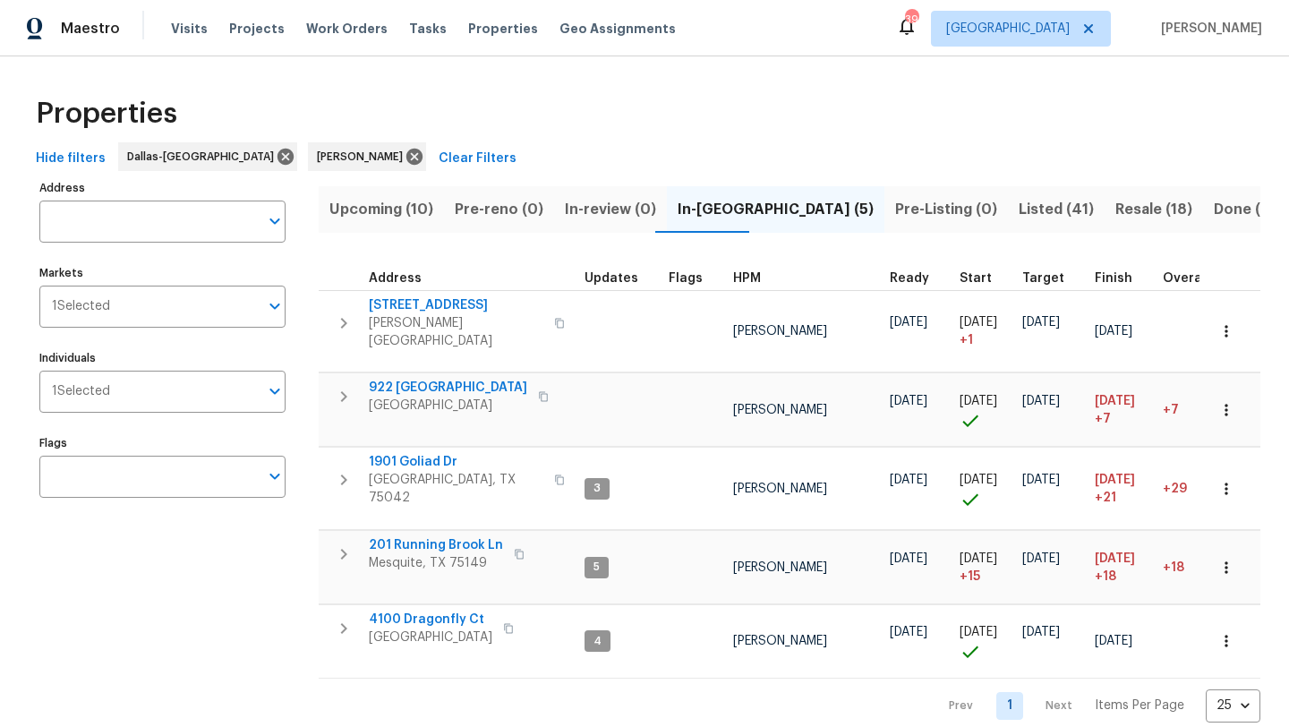
scroll to position [6, 0]
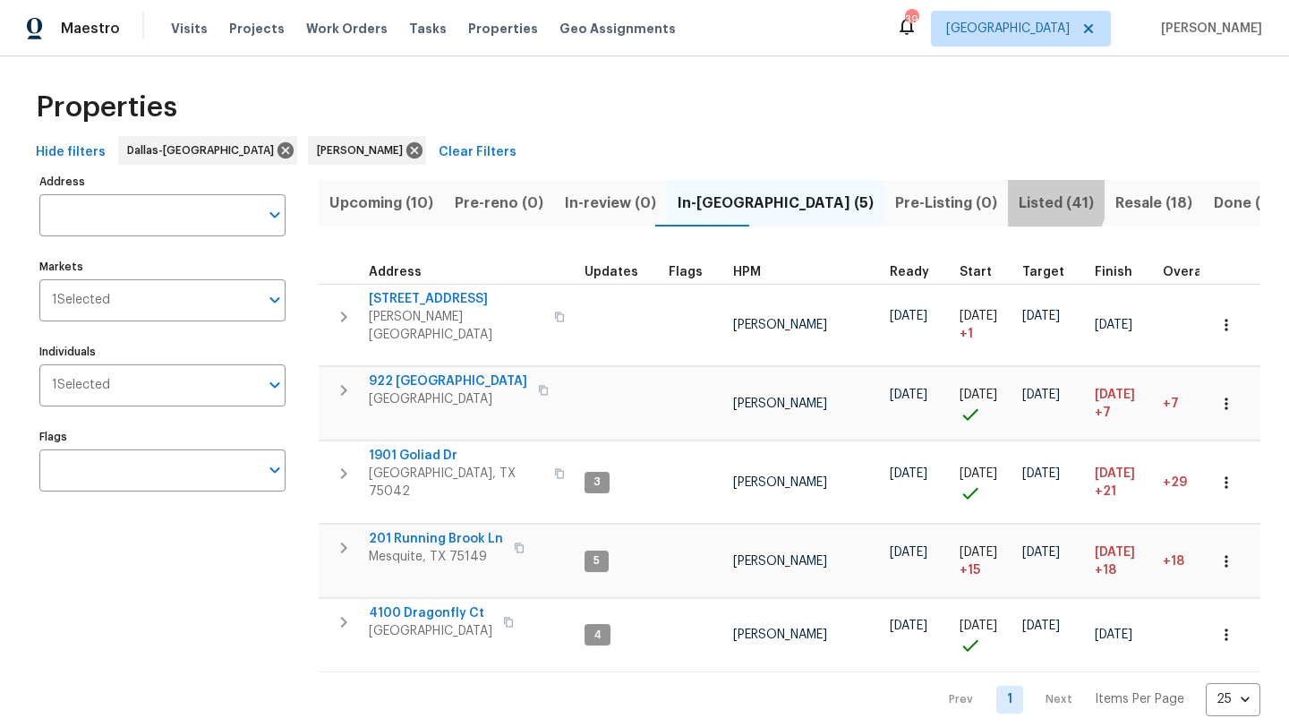
click at [1018, 199] on span "Listed (41)" at bounding box center [1055, 203] width 75 height 25
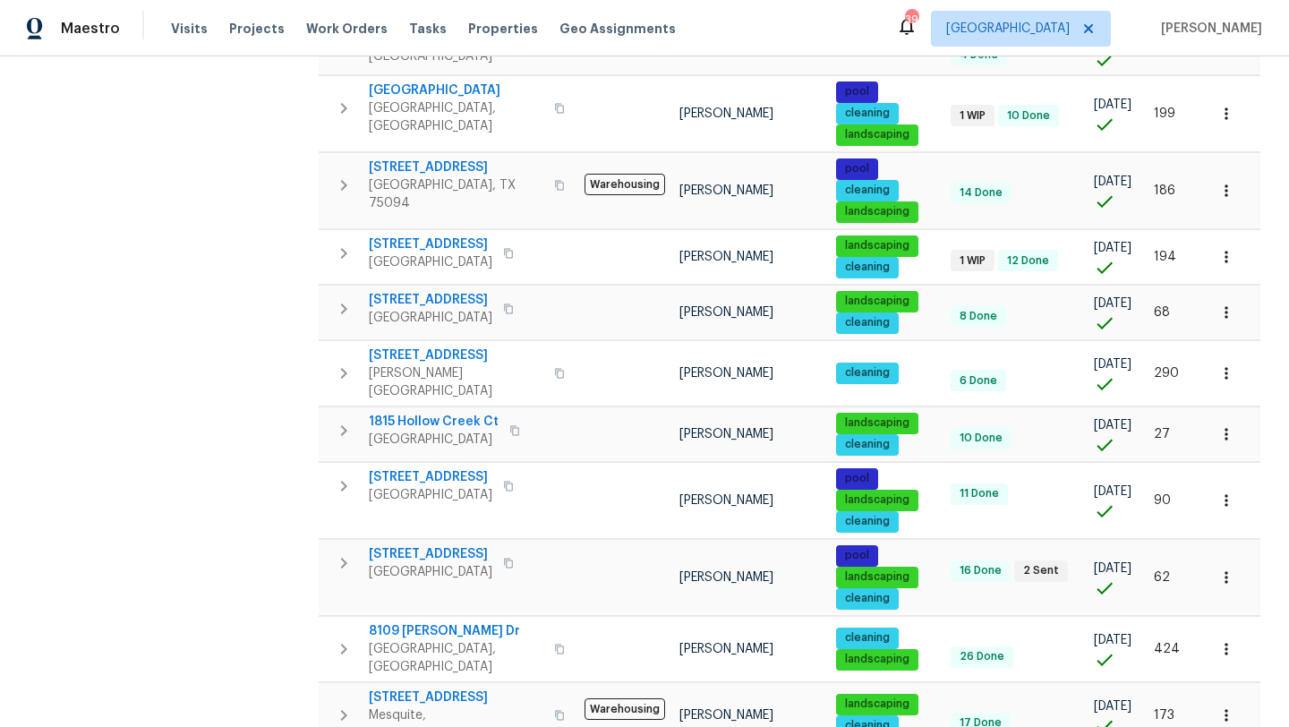
scroll to position [1151, 0]
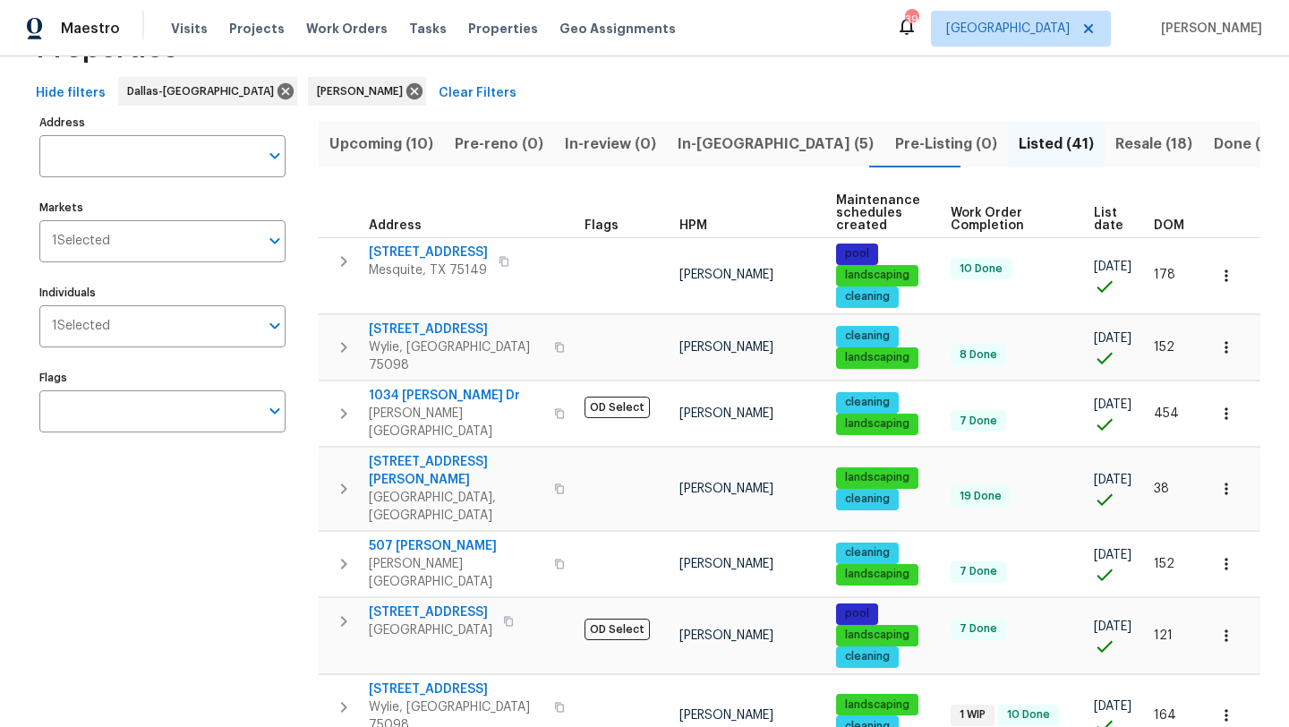
scroll to position [73, 0]
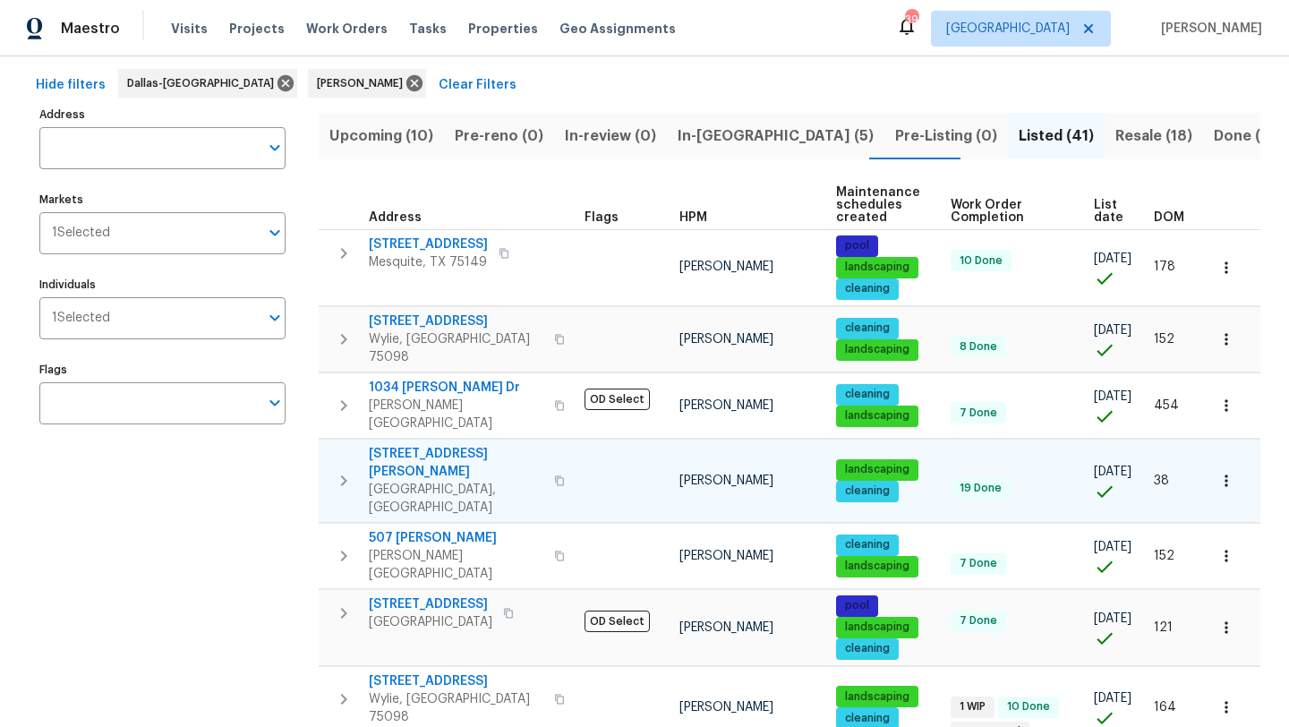
click at [435, 445] on span "7701 Fern Hill Ln" at bounding box center [456, 463] width 175 height 36
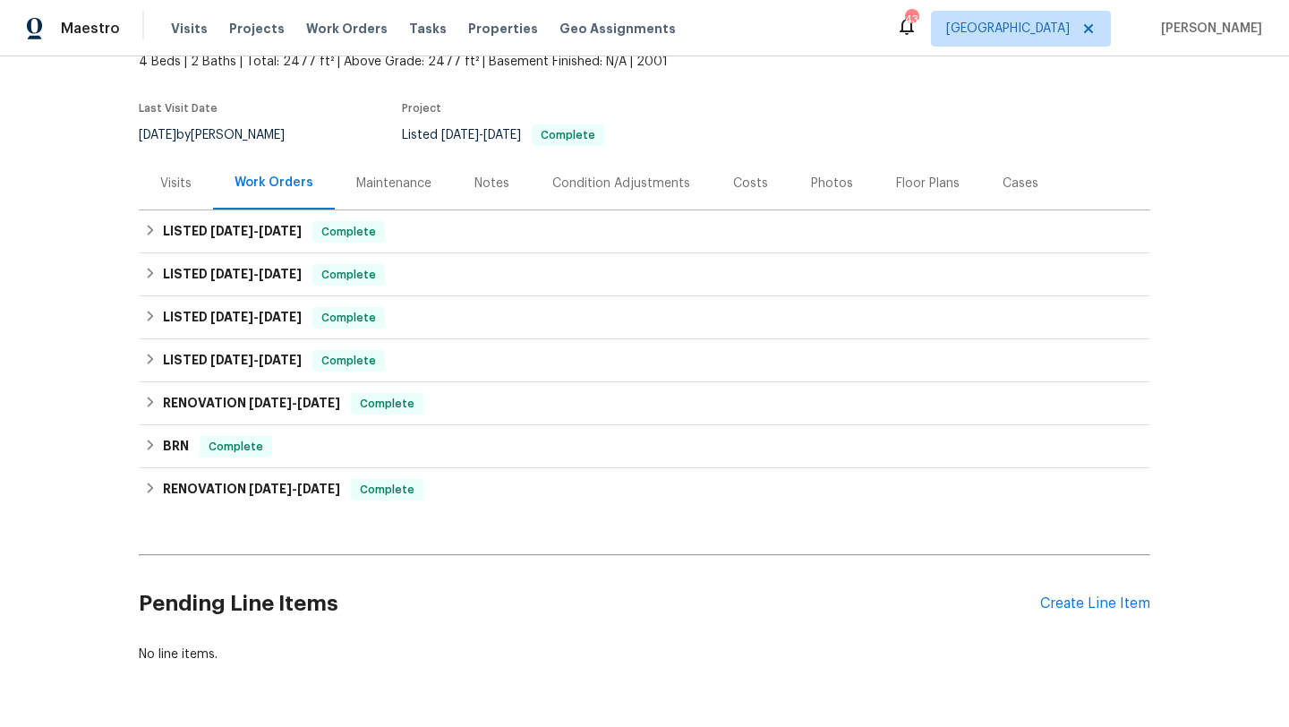
scroll to position [173, 0]
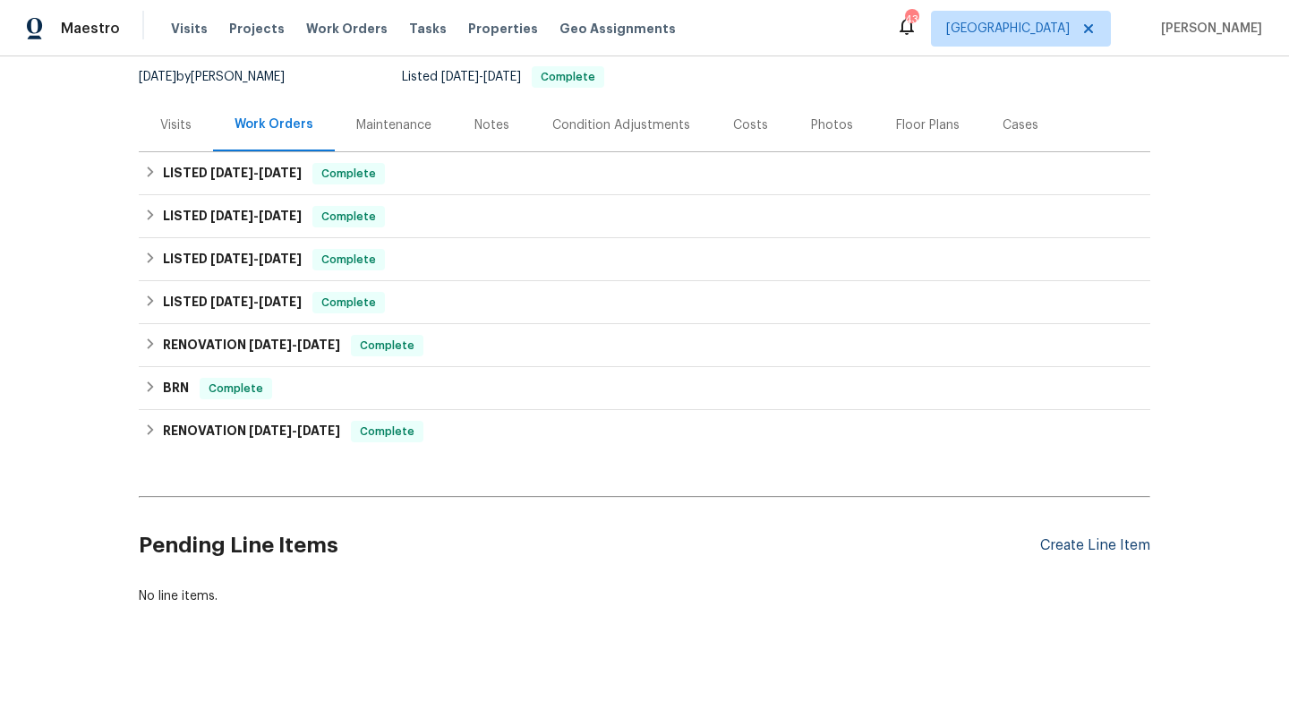
click at [1122, 544] on div "Create Line Item" at bounding box center [1095, 545] width 110 height 17
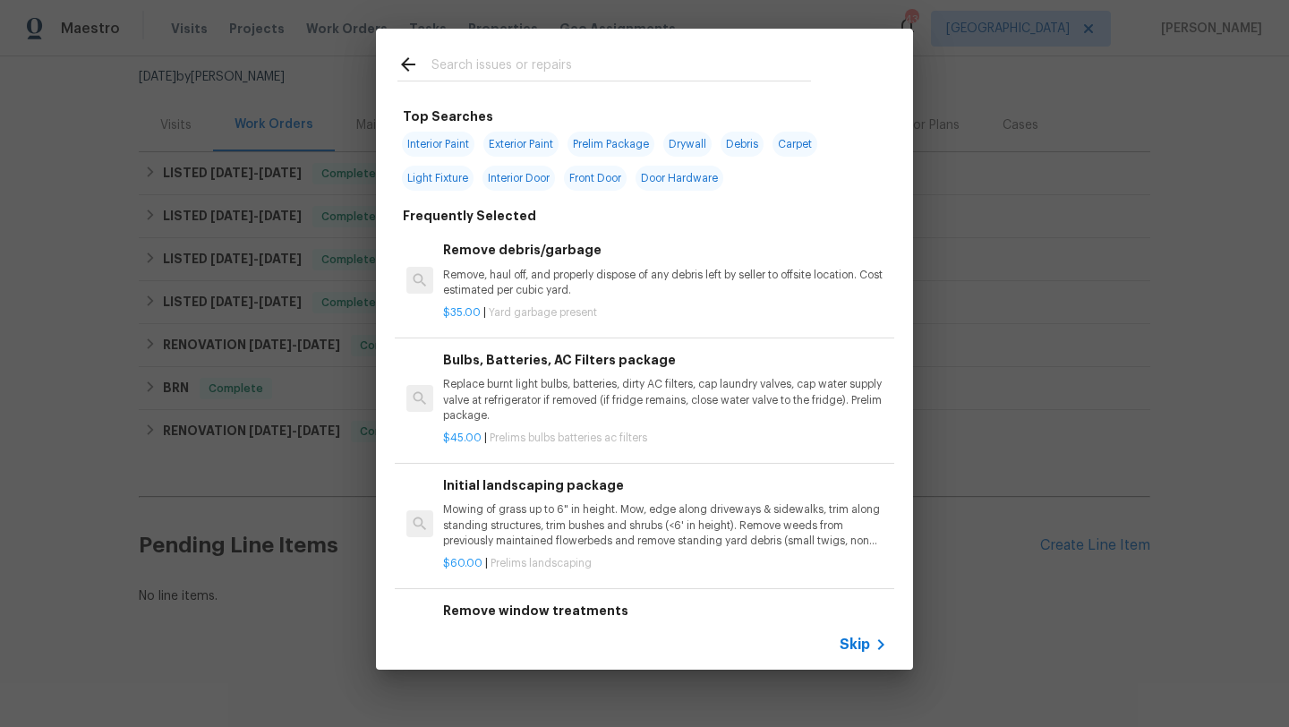
click at [533, 68] on input "text" at bounding box center [620, 67] width 379 height 27
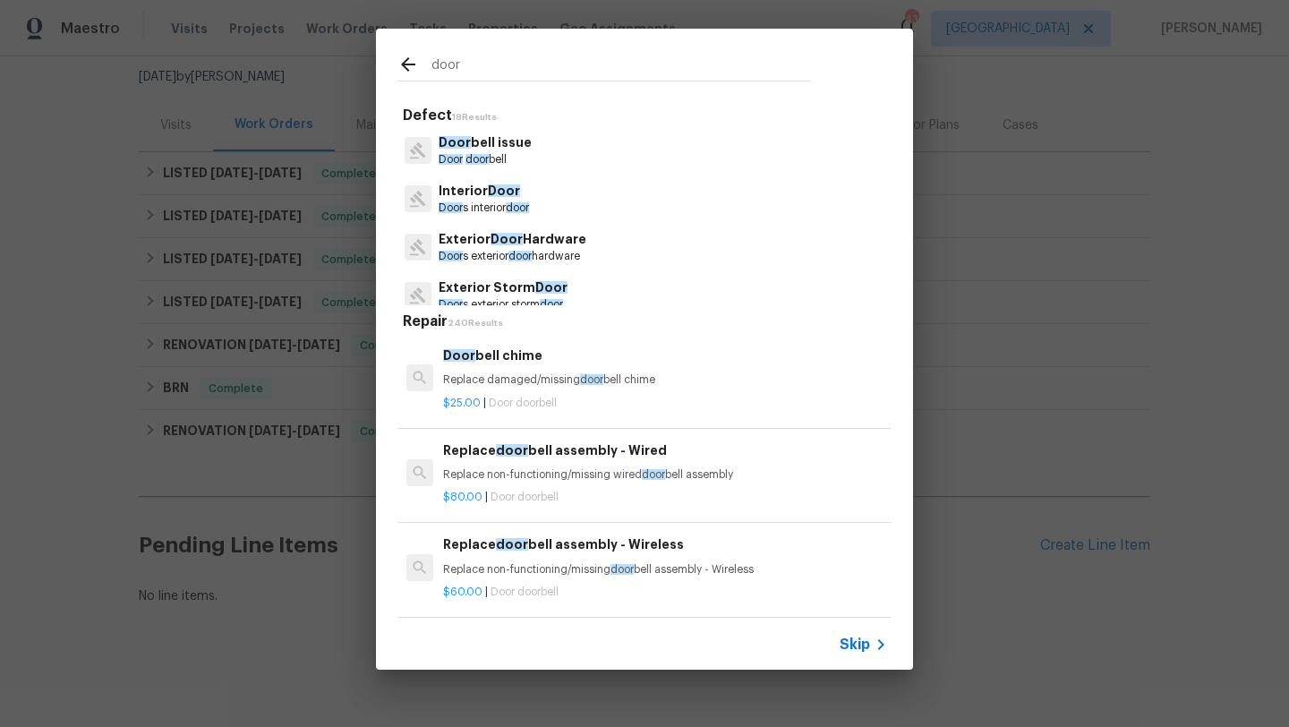
type input "door"
click at [516, 246] on p "Exterior Door Hardware" at bounding box center [513, 239] width 148 height 19
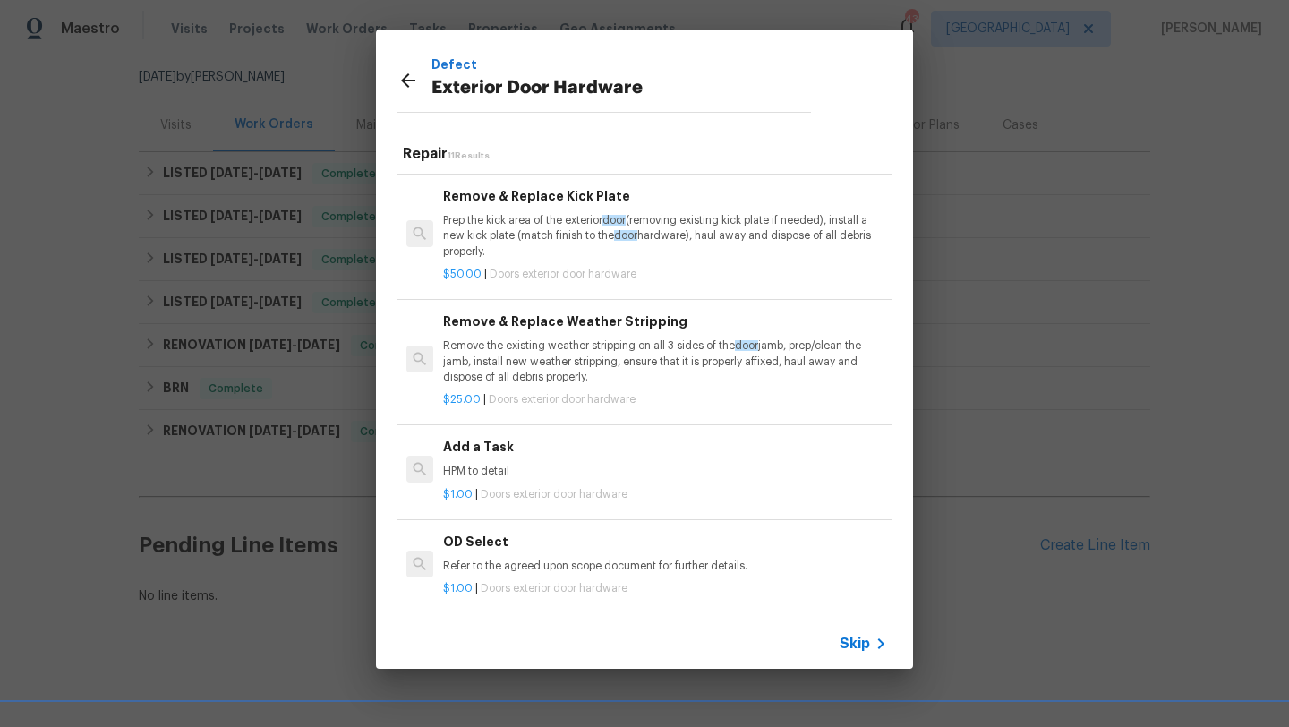
scroll to position [330, 0]
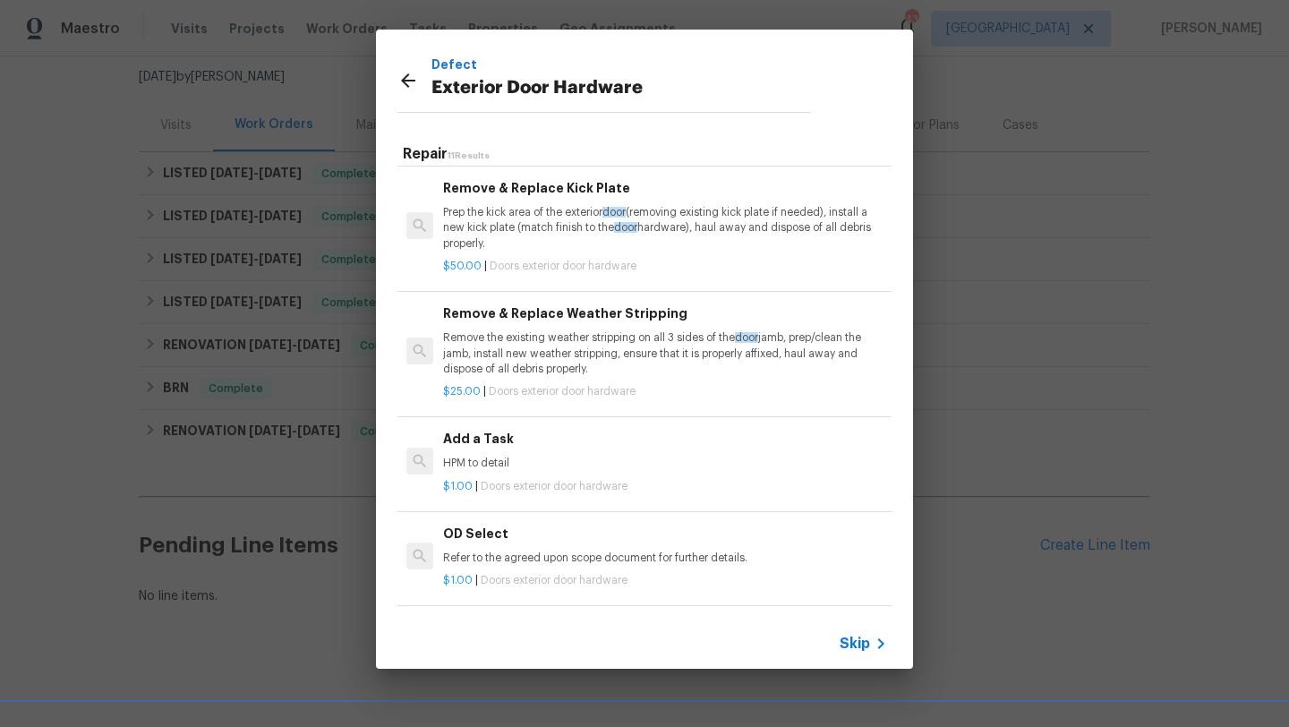
click at [493, 443] on h6 "Add a Task" at bounding box center [665, 439] width 444 height 20
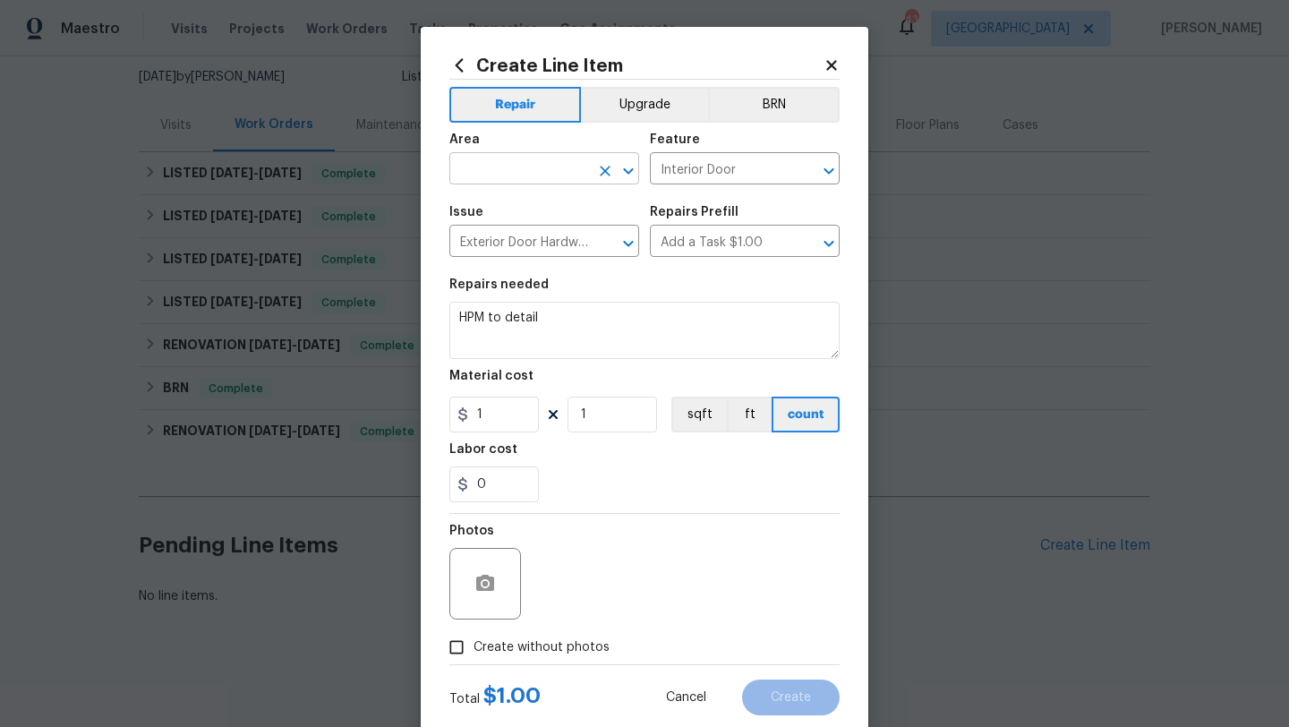
click at [521, 178] on input "text" at bounding box center [519, 171] width 140 height 28
click at [501, 217] on li "Front" at bounding box center [544, 211] width 190 height 30
type input "Front"
drag, startPoint x: 554, startPoint y: 316, endPoint x: 423, endPoint y: 311, distance: 130.8
click at [423, 311] on div "Create Line Item Repair Upgrade BRN Area Front ​ Feature Interior Door ​ Issue …" at bounding box center [644, 385] width 447 height 717
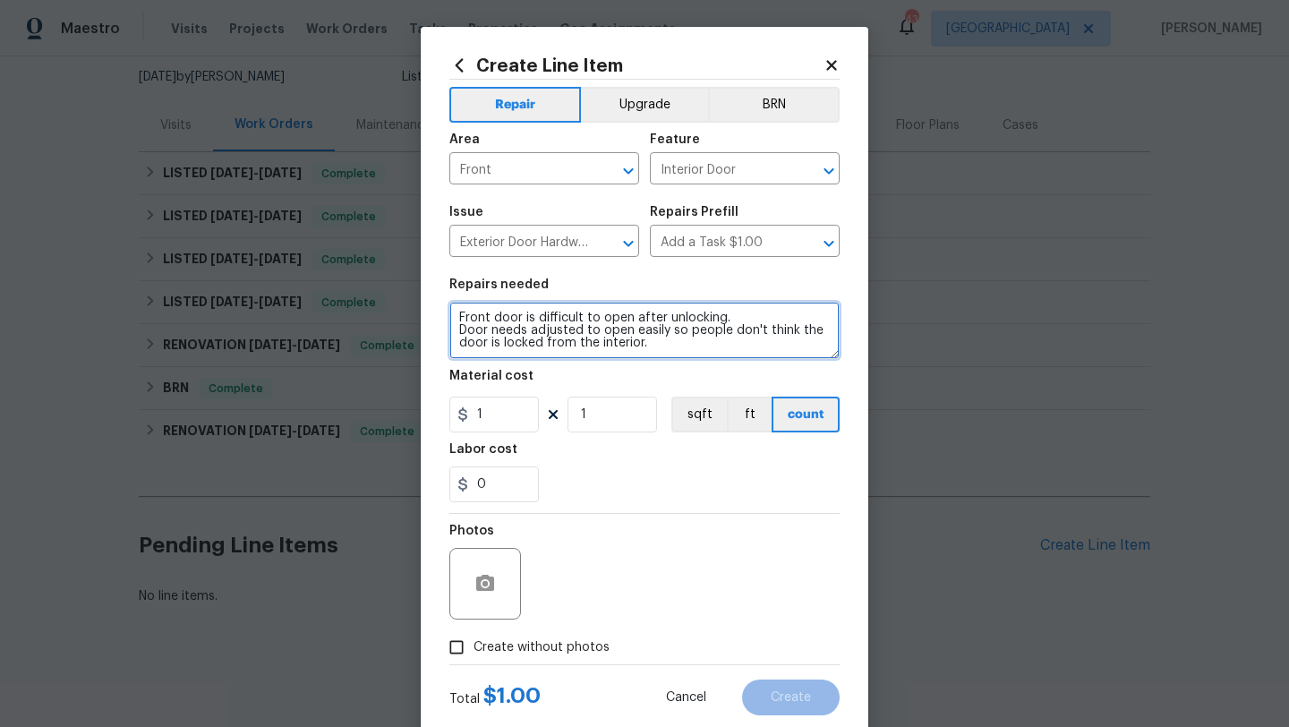
type textarea "Front door is difficult to open after unlocking. Door needs adjusted to open ea…"
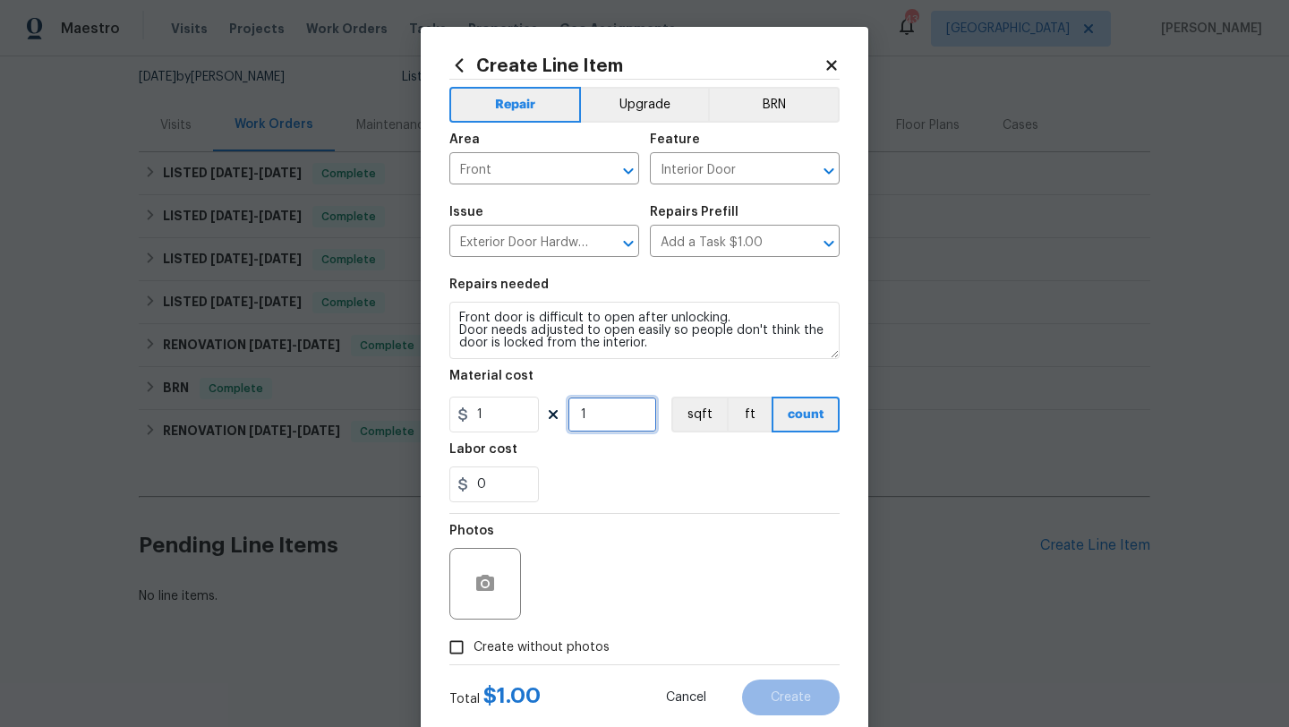
click at [595, 421] on input "1" at bounding box center [611, 414] width 89 height 36
type input "100"
click at [587, 649] on span "Create without photos" at bounding box center [541, 647] width 136 height 19
click at [473, 649] on input "Create without photos" at bounding box center [456, 647] width 34 height 34
checkbox input "true"
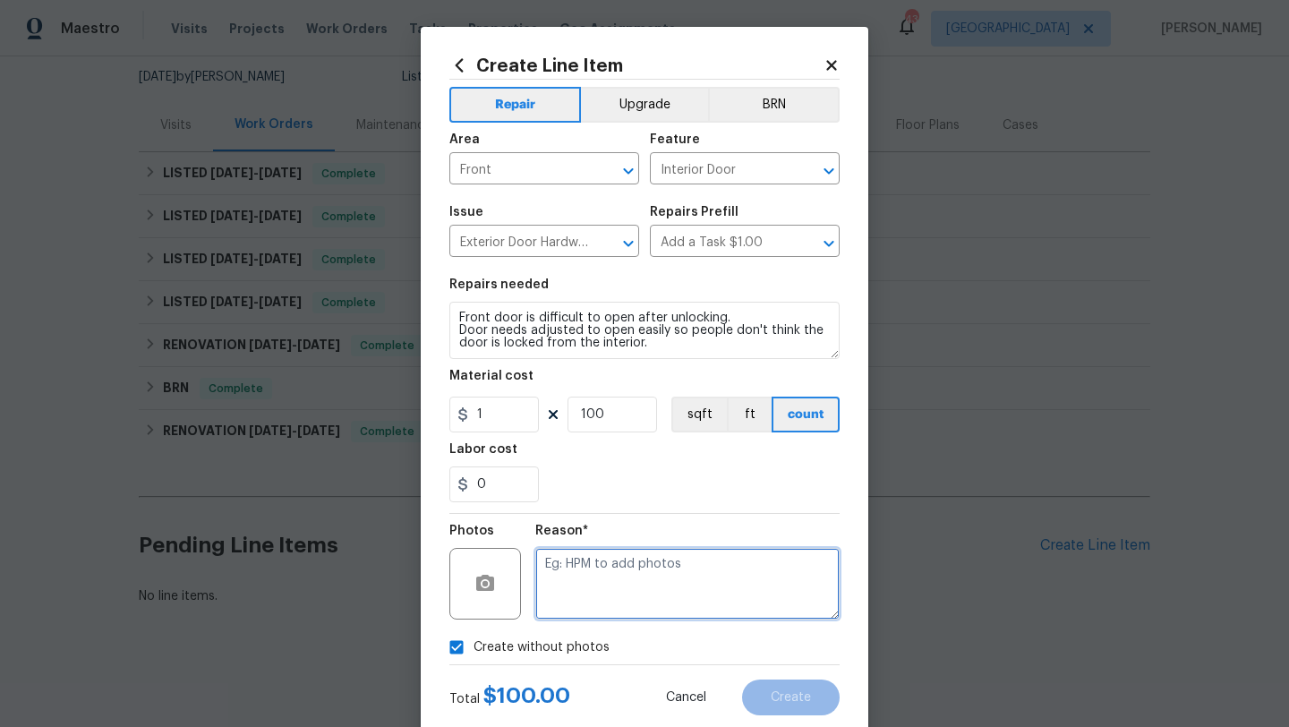
click at [596, 607] on textarea at bounding box center [687, 584] width 304 height 72
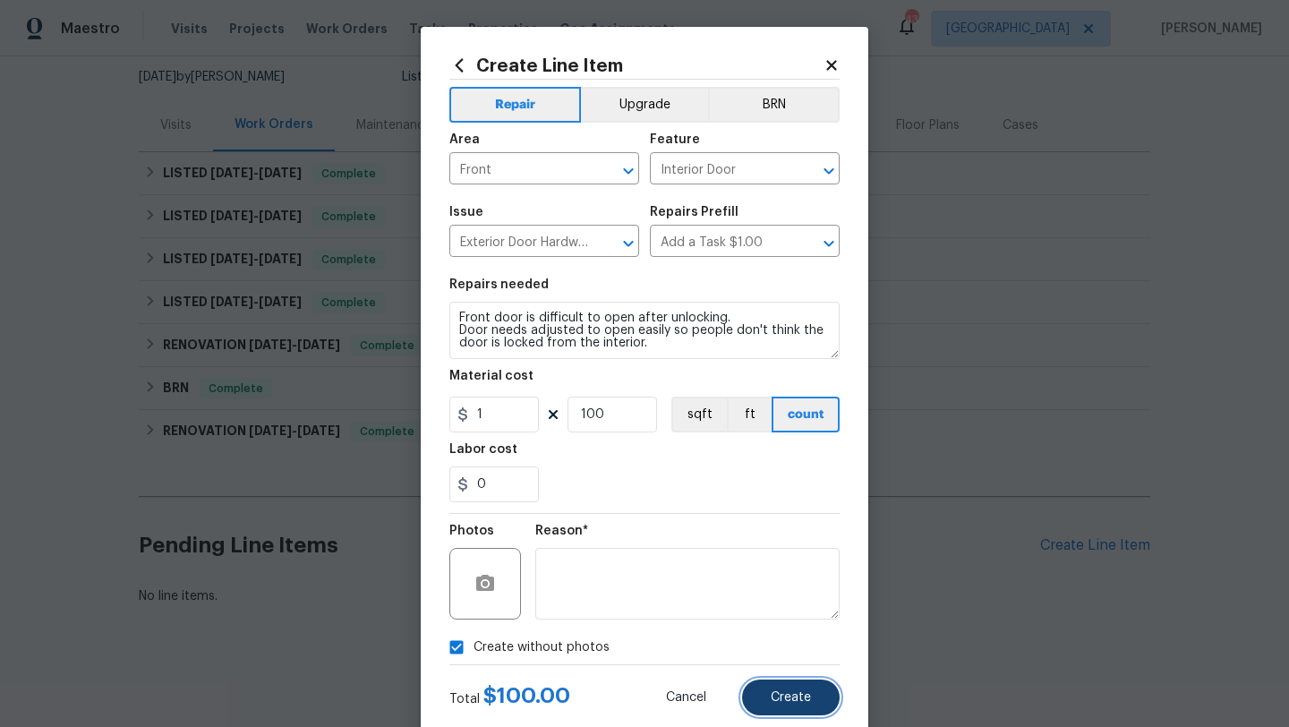
click at [763, 690] on button "Create" at bounding box center [791, 697] width 98 height 36
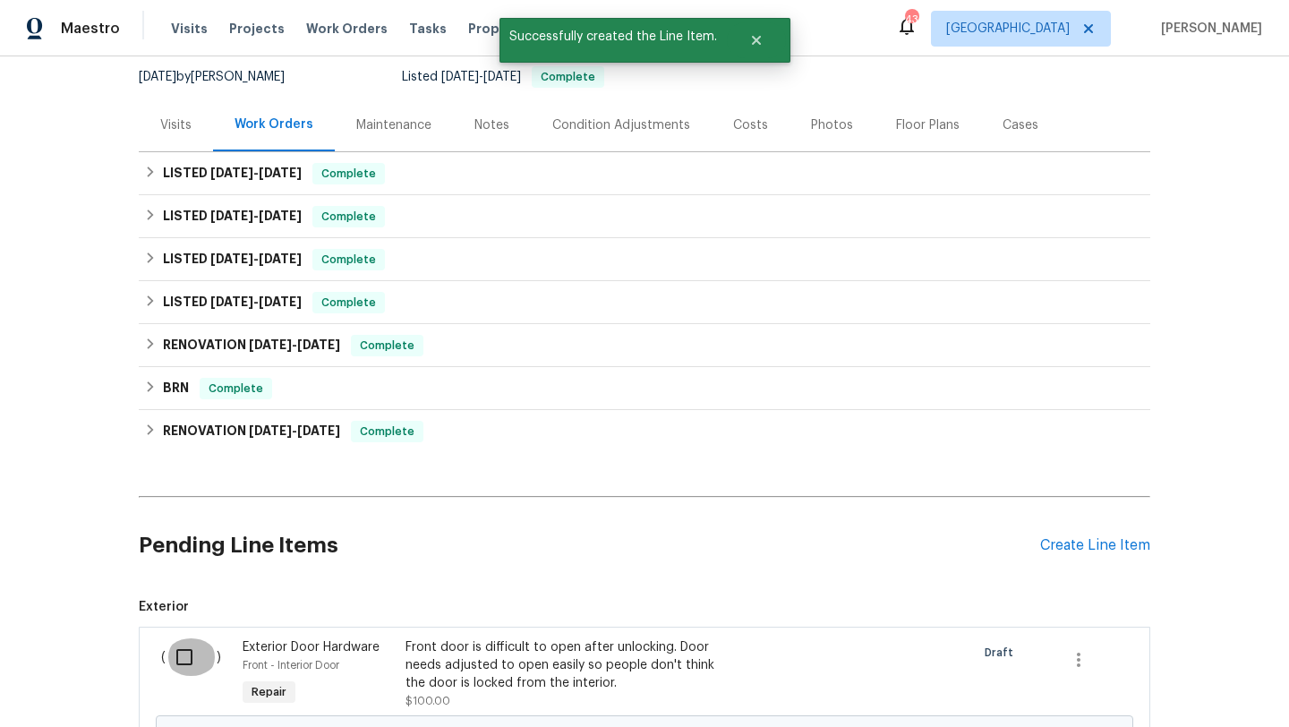
click at [185, 653] on input "checkbox" at bounding box center [191, 657] width 51 height 38
checkbox input "true"
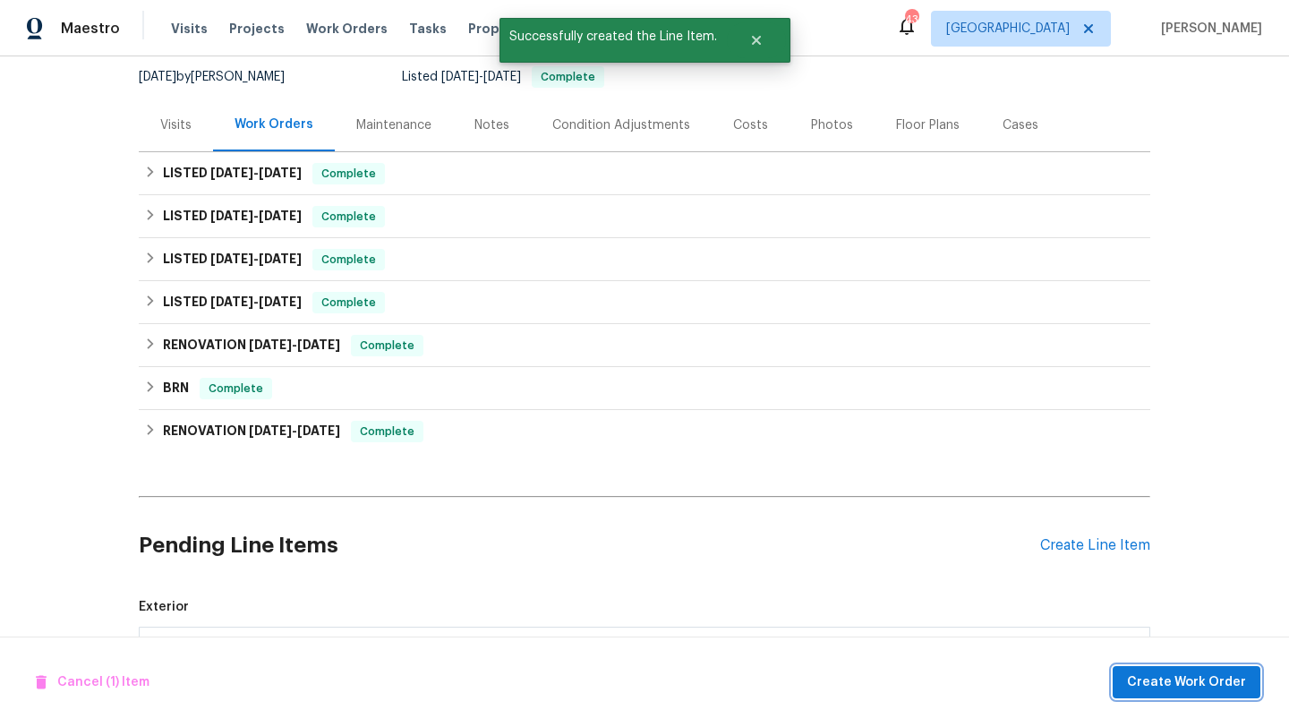
click at [1149, 682] on span "Create Work Order" at bounding box center [1186, 682] width 119 height 22
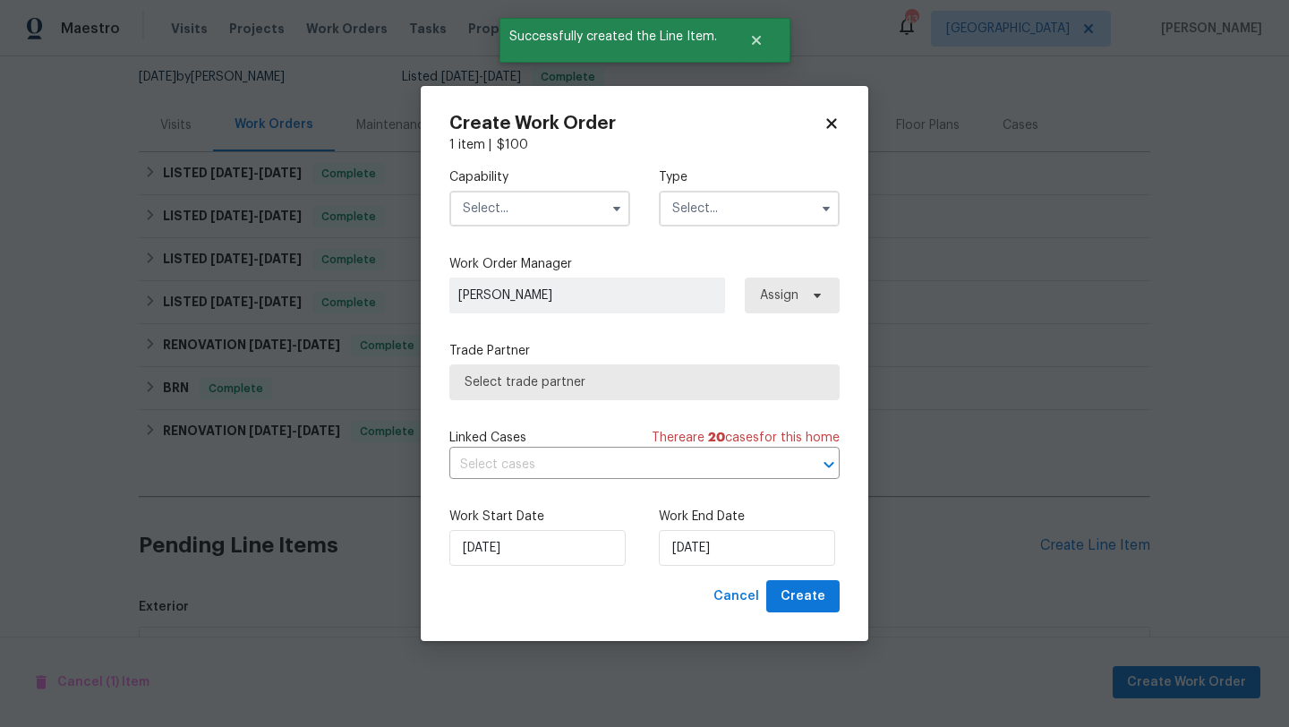
click at [568, 209] on input "text" at bounding box center [539, 209] width 181 height 36
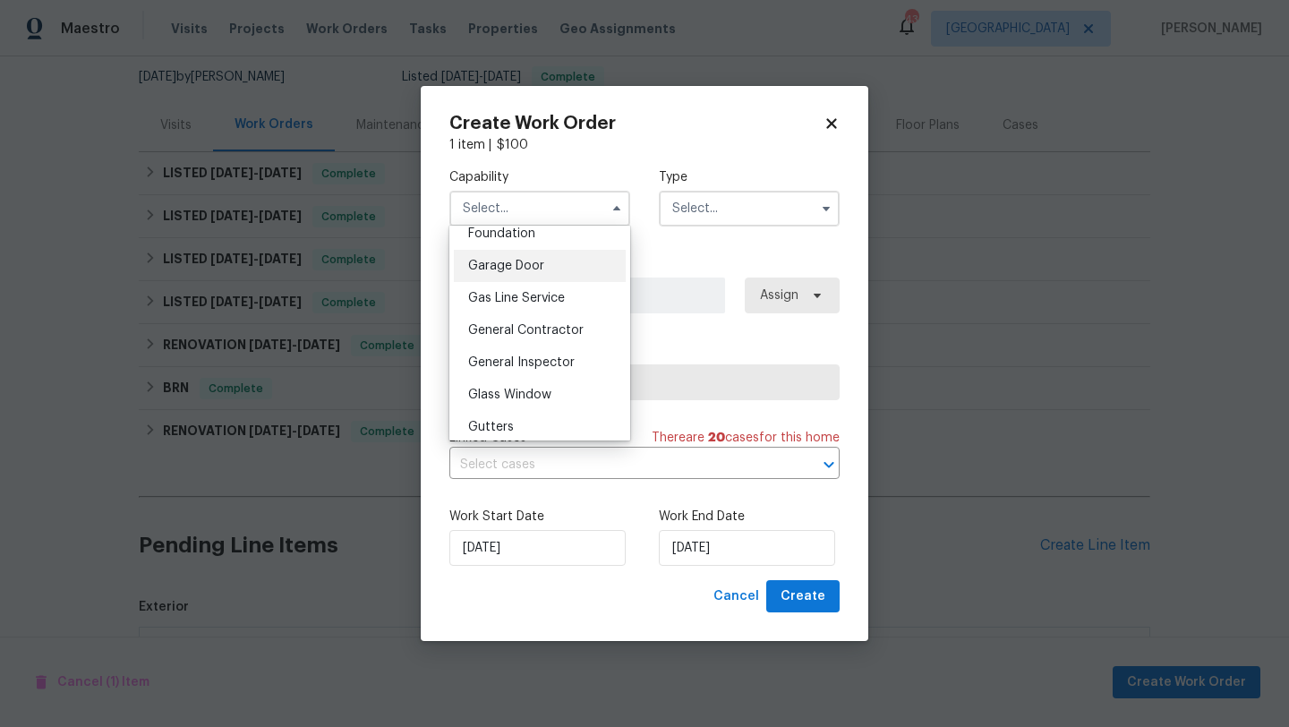
scroll to position [823, 0]
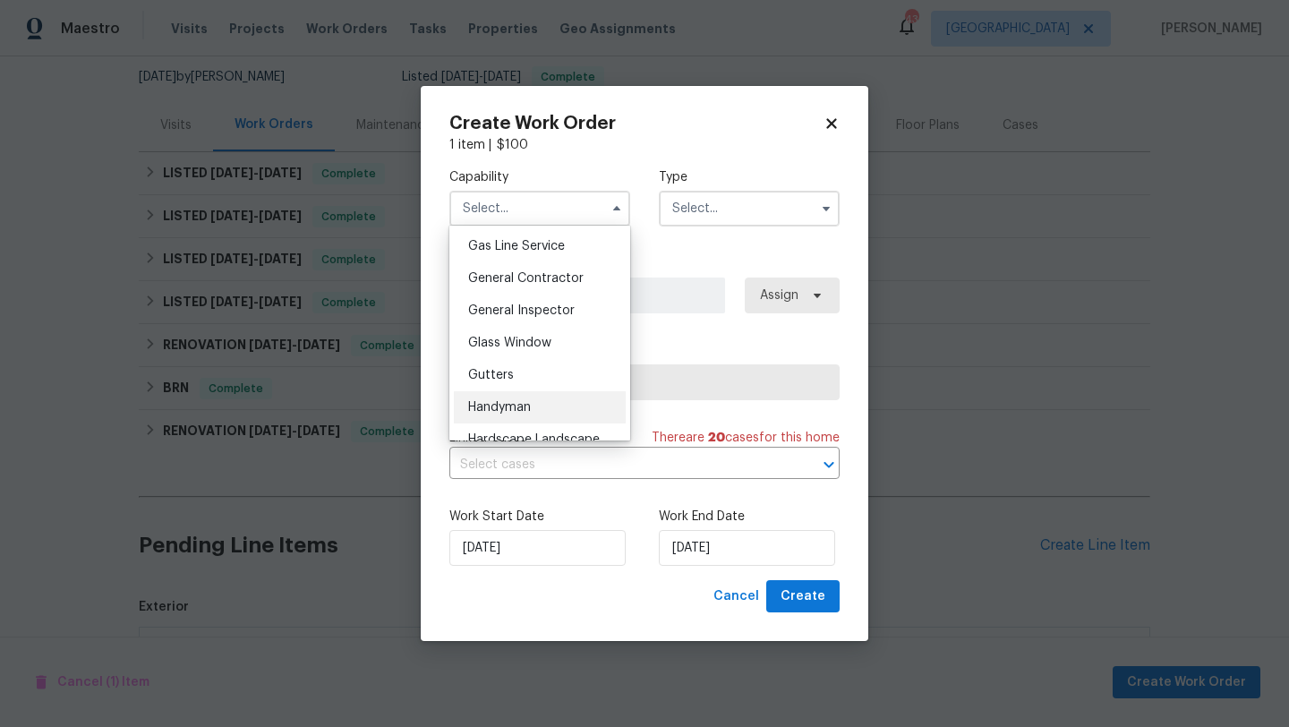
click at [536, 406] on div "Handyman" at bounding box center [540, 407] width 172 height 32
type input "Handyman"
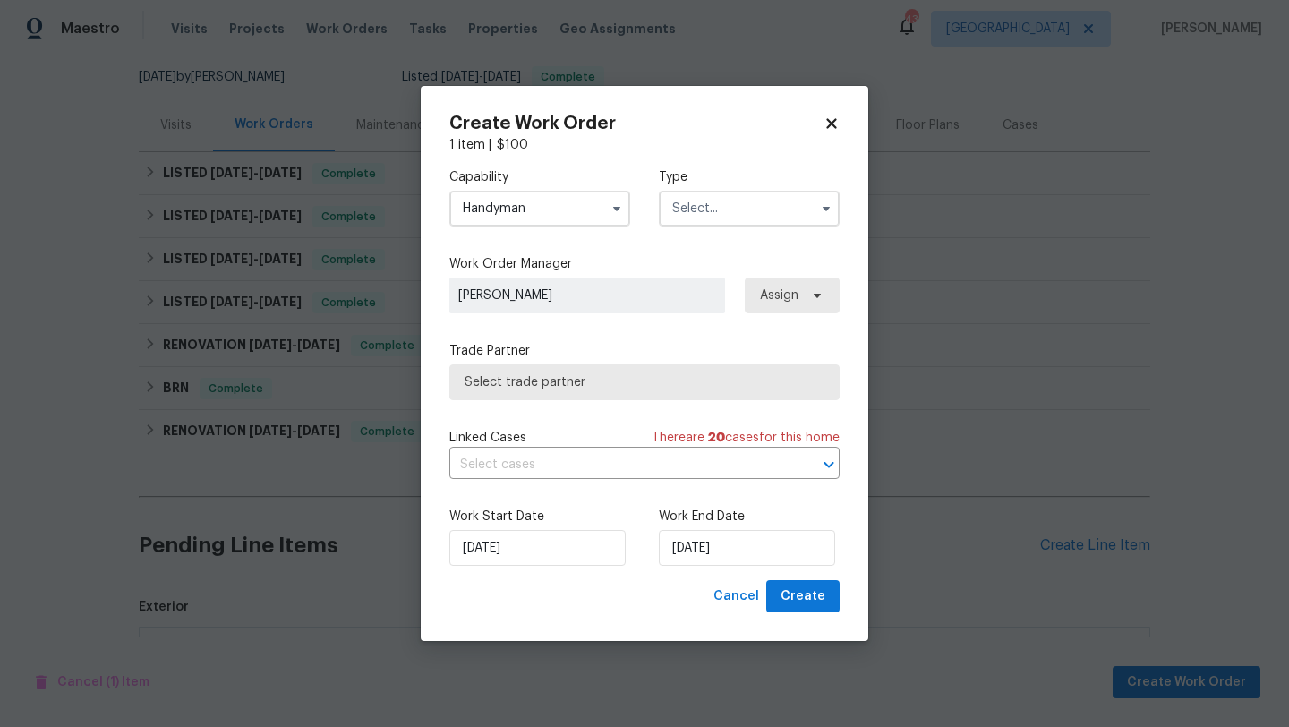
click at [710, 210] on input "text" at bounding box center [749, 209] width 181 height 36
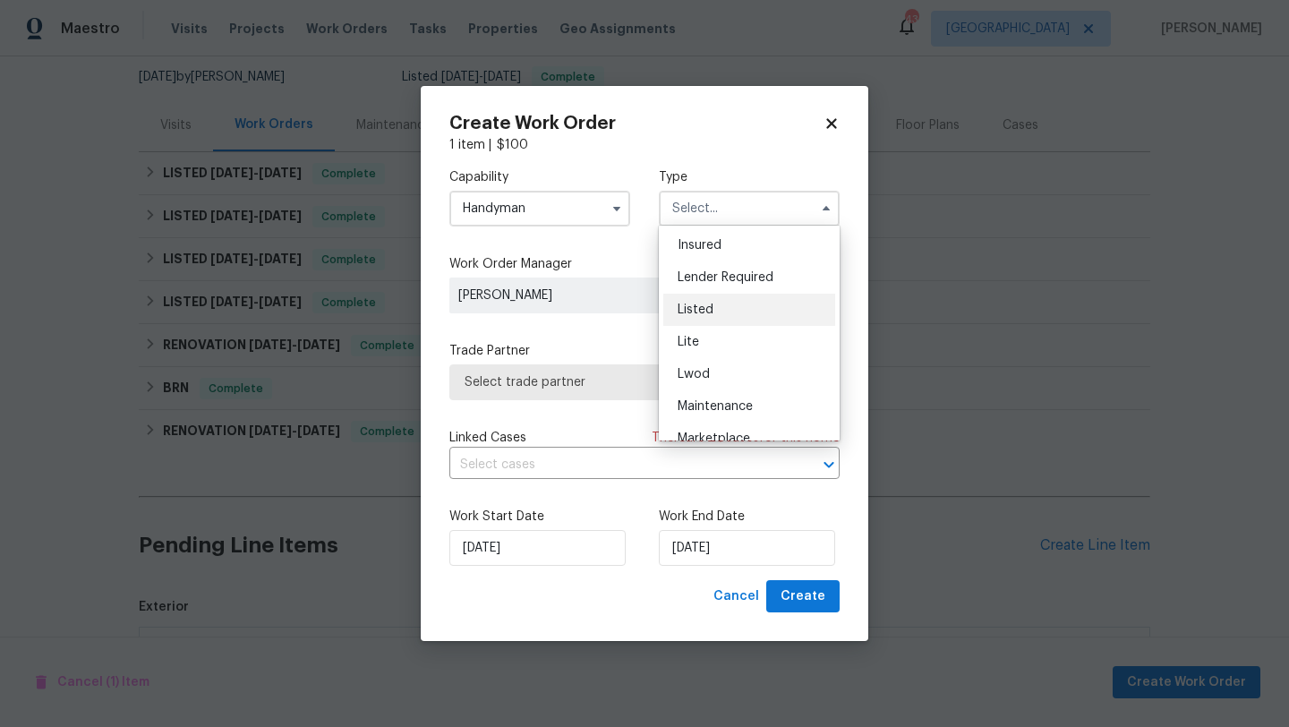
scroll to position [132, 0]
click at [714, 309] on div "Listed" at bounding box center [749, 307] width 172 height 32
type input "Listed"
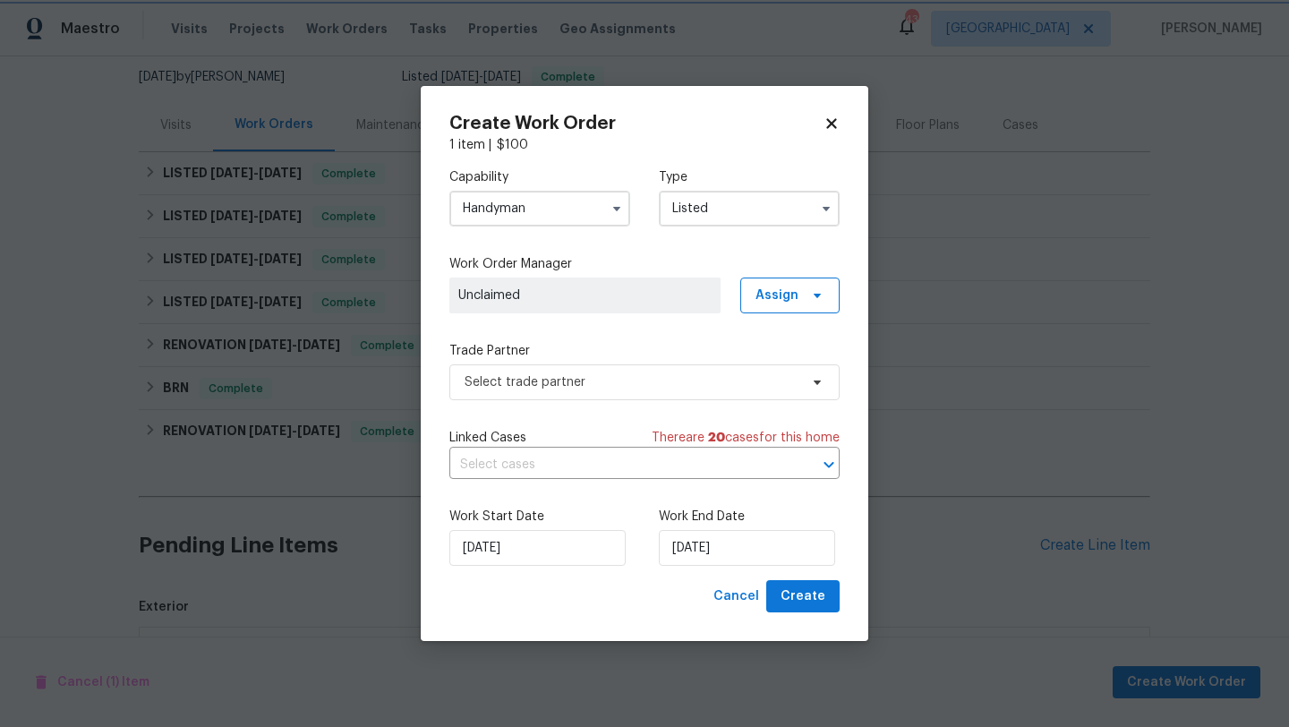
scroll to position [0, 0]
click at [763, 291] on span "Assign" at bounding box center [776, 295] width 43 height 18
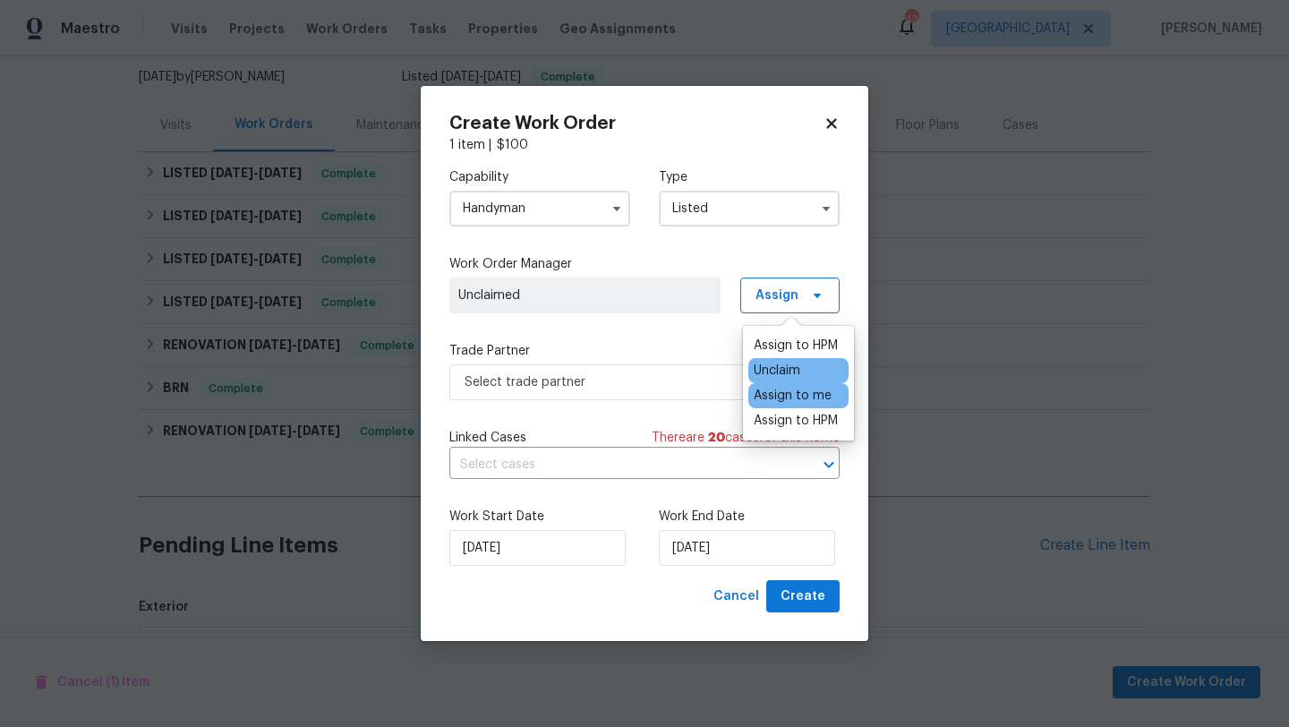
click at [771, 393] on div "Assign to me" at bounding box center [793, 396] width 78 height 18
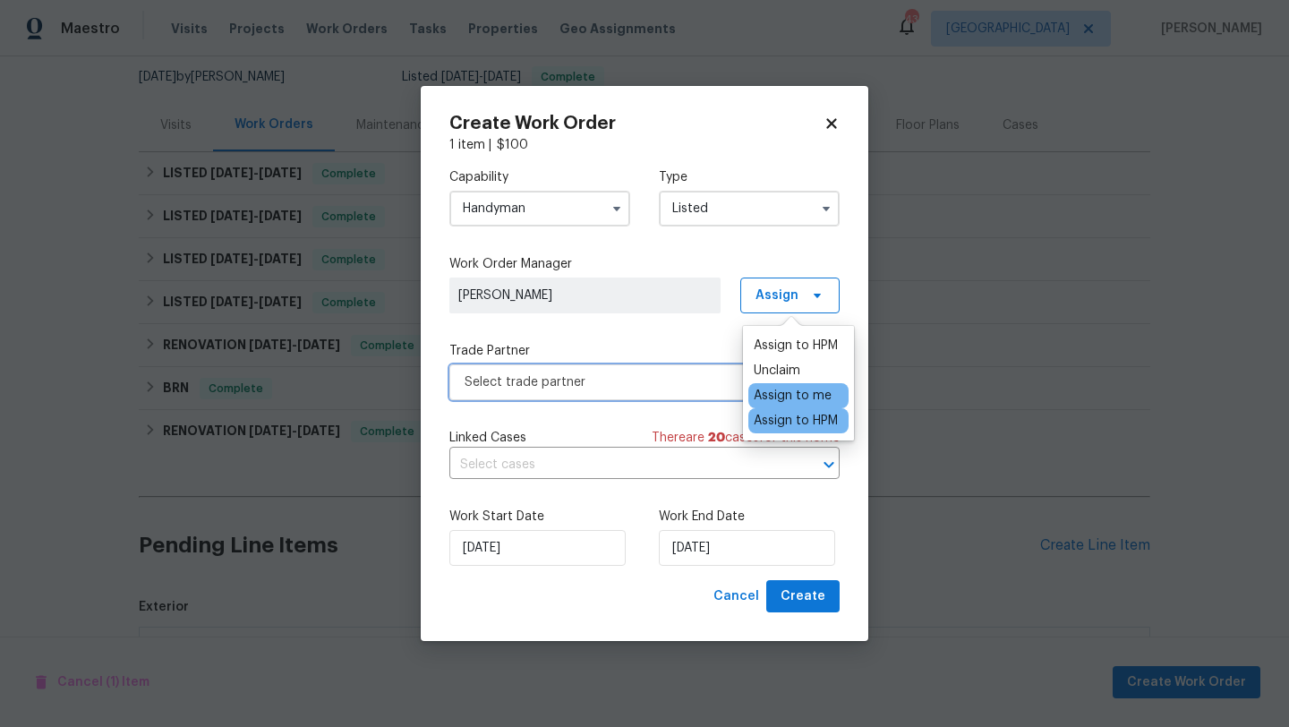
click at [686, 391] on span "Select trade partner" at bounding box center [644, 382] width 390 height 36
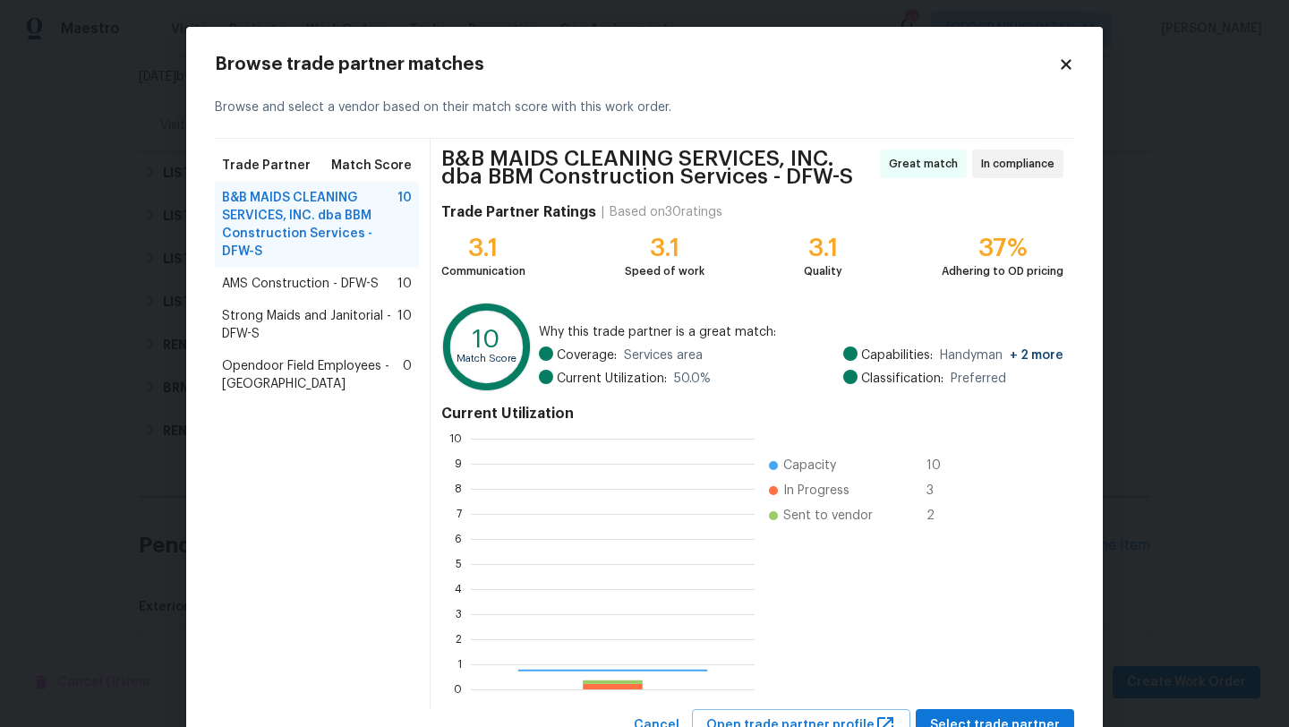
scroll to position [251, 284]
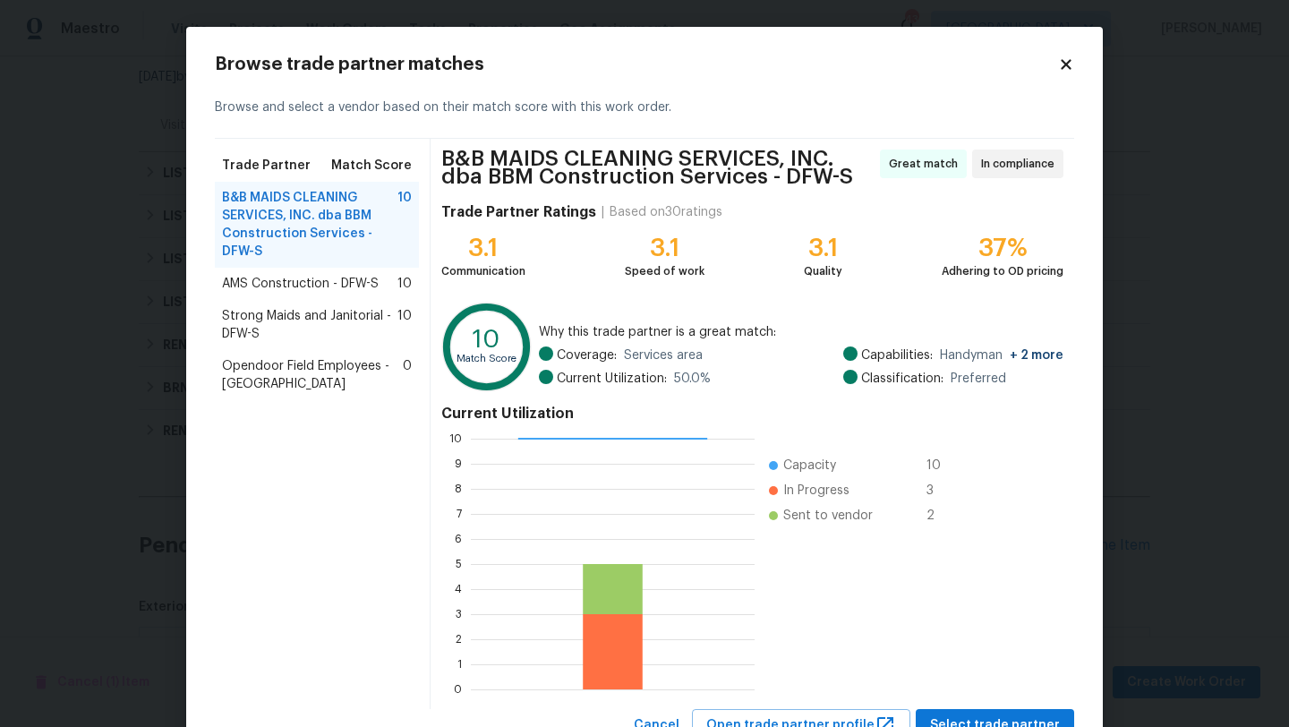
click at [322, 199] on span "B&B MAIDS CLEANING SERVICES, INC. dba BBM Construction Services - DFW-S" at bounding box center [309, 225] width 175 height 72
click at [967, 714] on span "Select trade partner" at bounding box center [995, 725] width 130 height 22
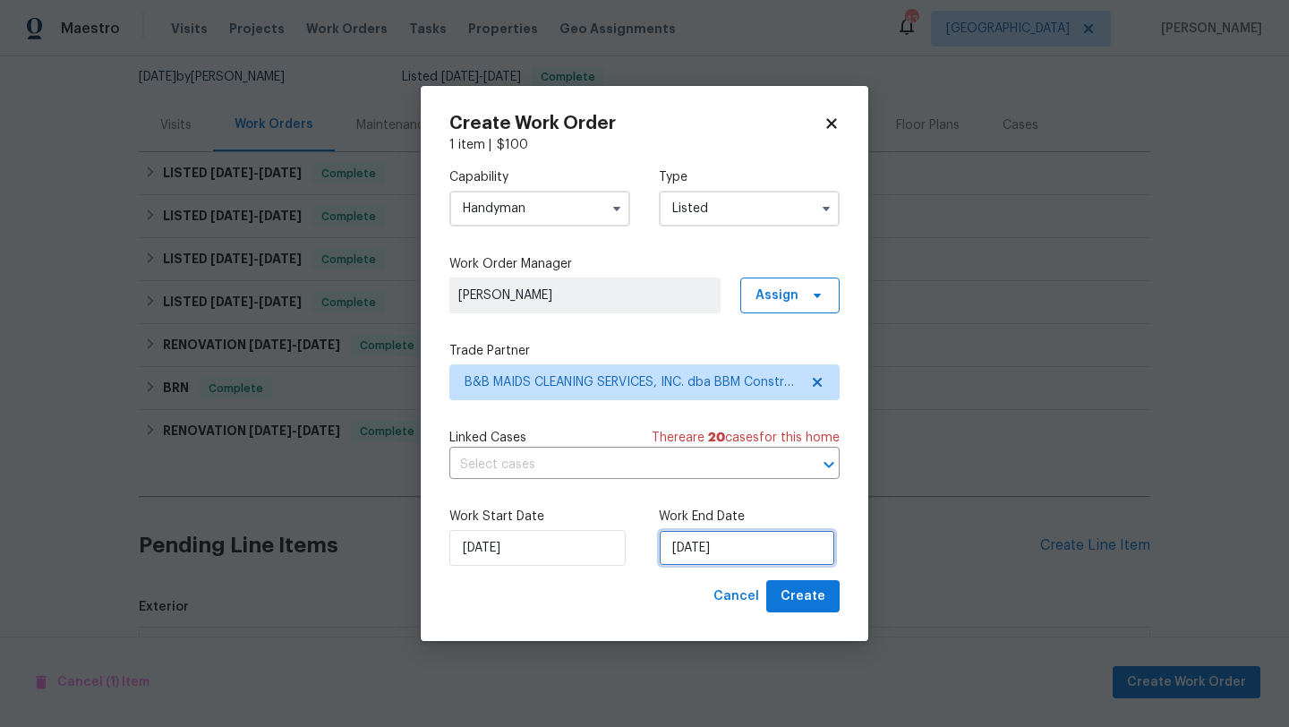
click at [797, 555] on input "8/10/2025" at bounding box center [747, 548] width 176 height 36
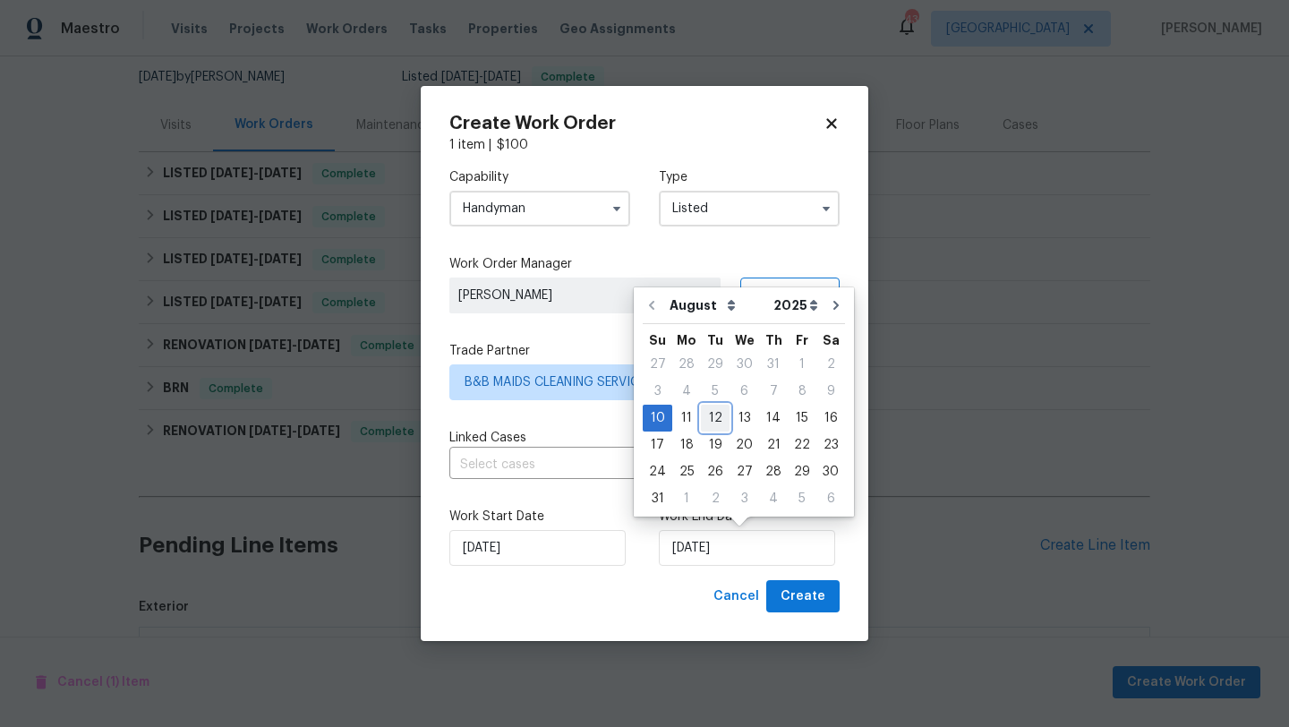
click at [708, 422] on div "12" at bounding box center [715, 417] width 29 height 25
type input "8/12/2025"
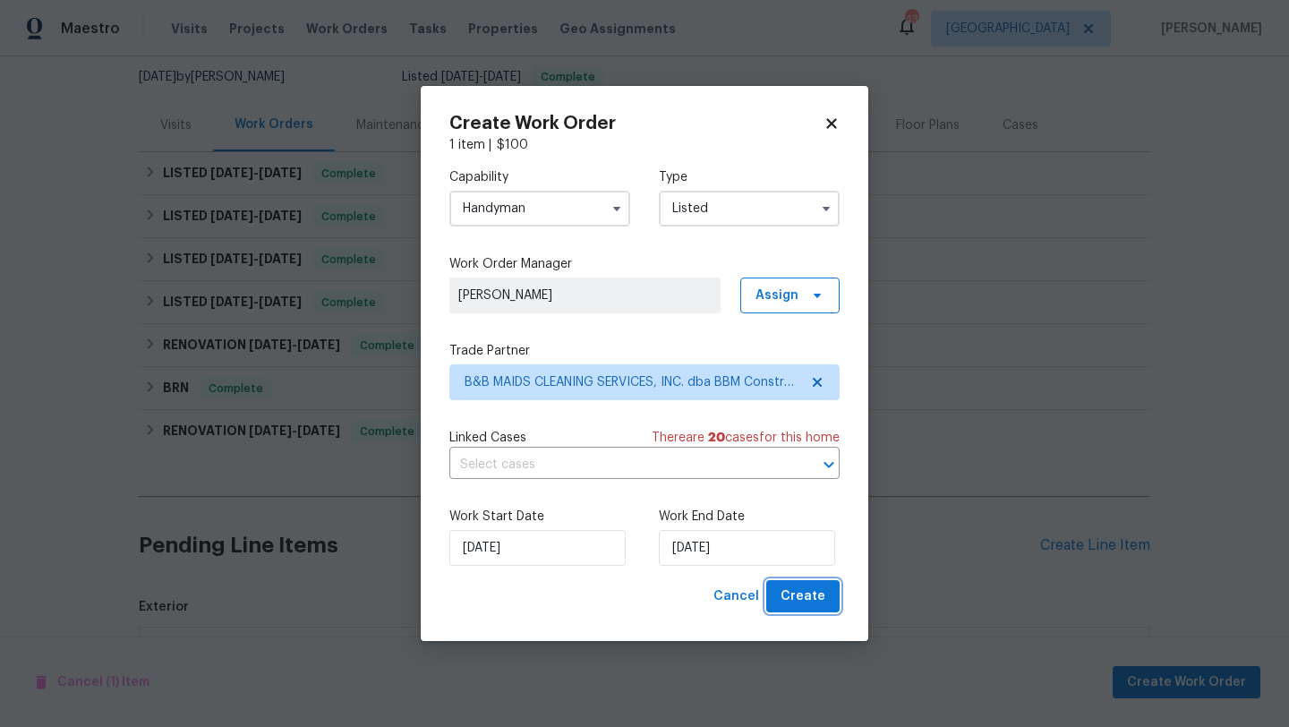
click at [795, 601] on span "Create" at bounding box center [802, 596] width 45 height 22
checkbox input "false"
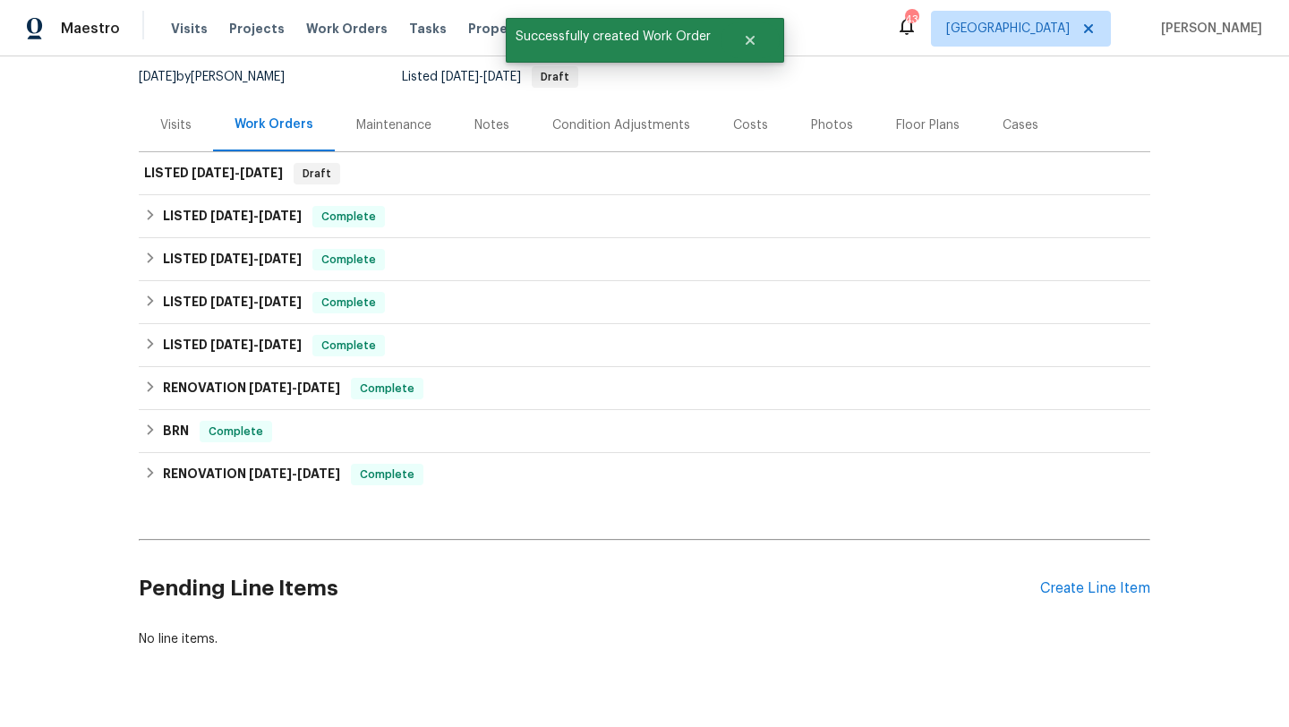
scroll to position [216, 0]
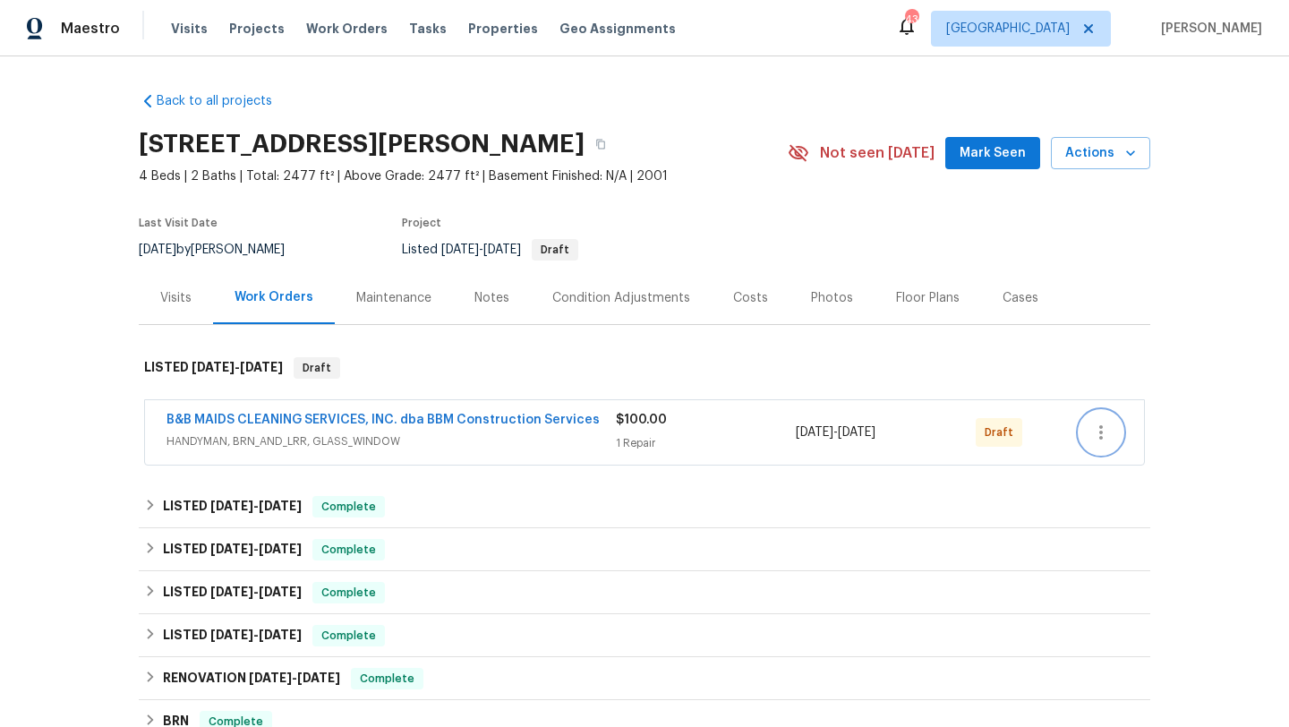
click at [1103, 441] on icon "button" at bounding box center [1100, 432] width 21 height 21
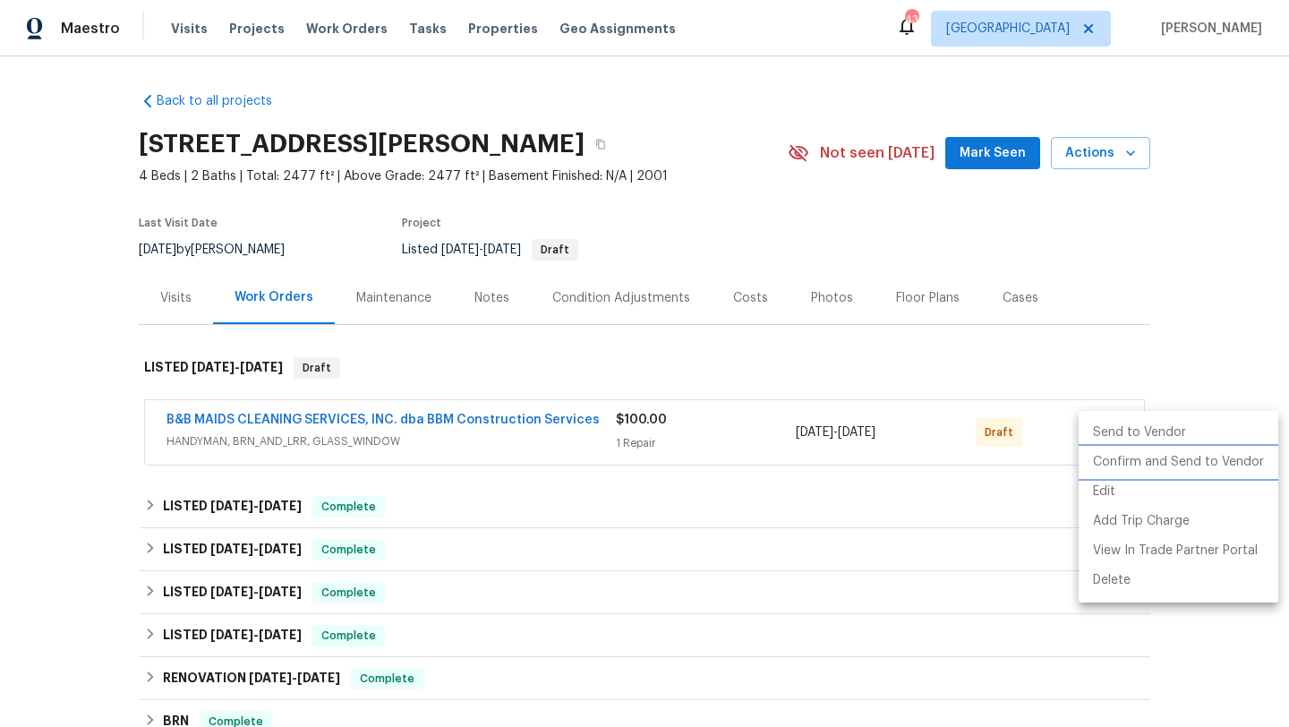
click at [1104, 459] on li "Confirm and Send to Vendor" at bounding box center [1178, 462] width 200 height 30
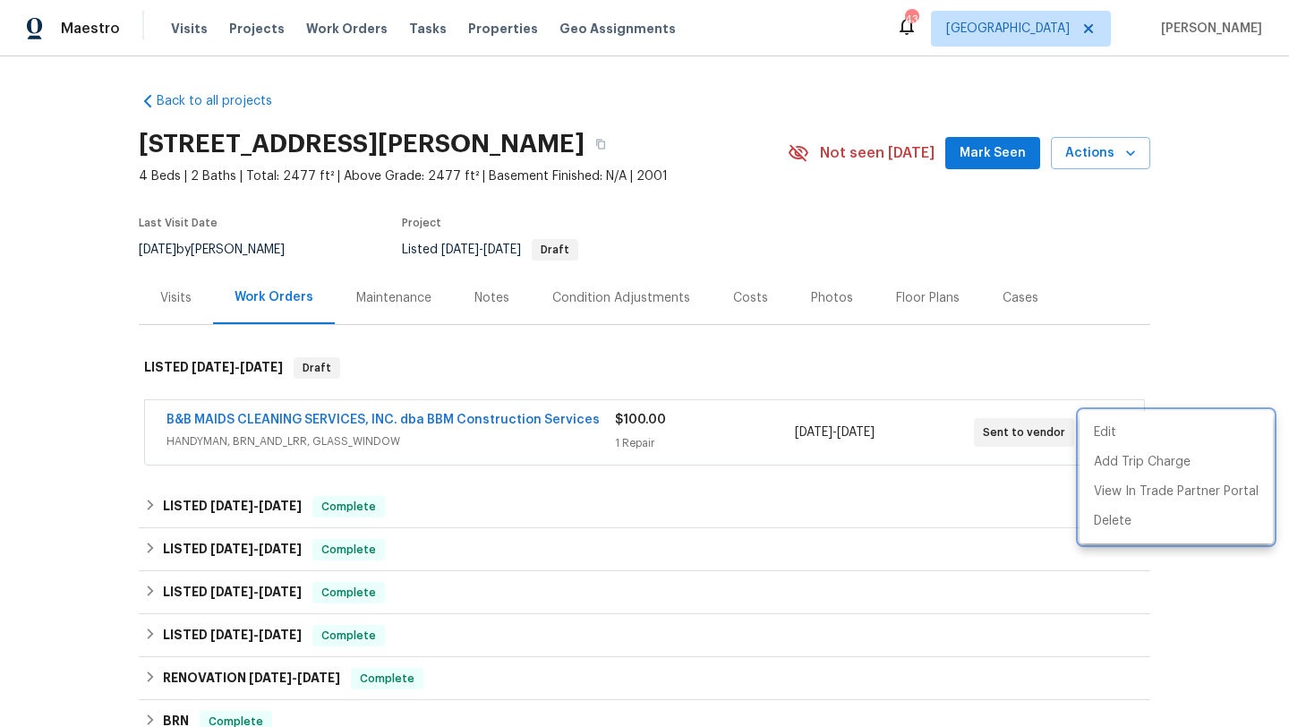
click at [550, 419] on div at bounding box center [644, 363] width 1289 height 727
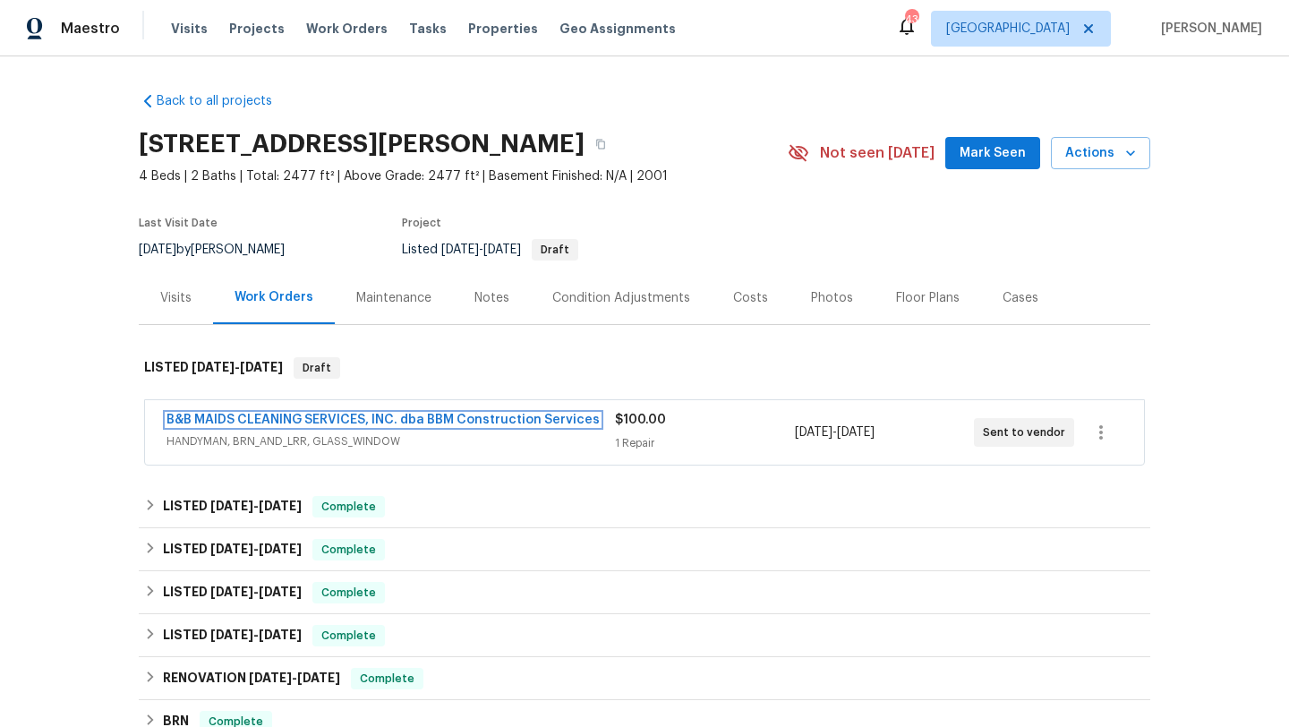
click at [550, 419] on link "B&B MAIDS CLEANING SERVICES, INC. dba BBM Construction Services" at bounding box center [382, 419] width 433 height 13
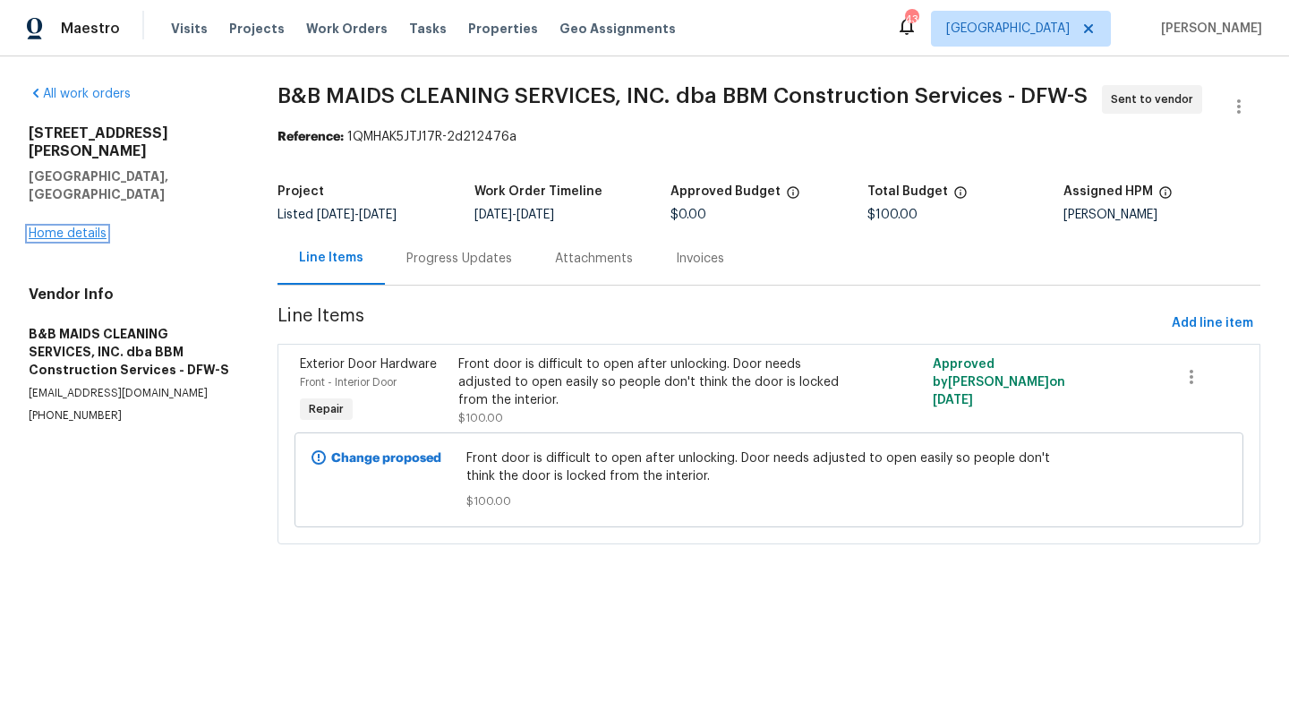
click at [75, 227] on link "Home details" at bounding box center [68, 233] width 78 height 13
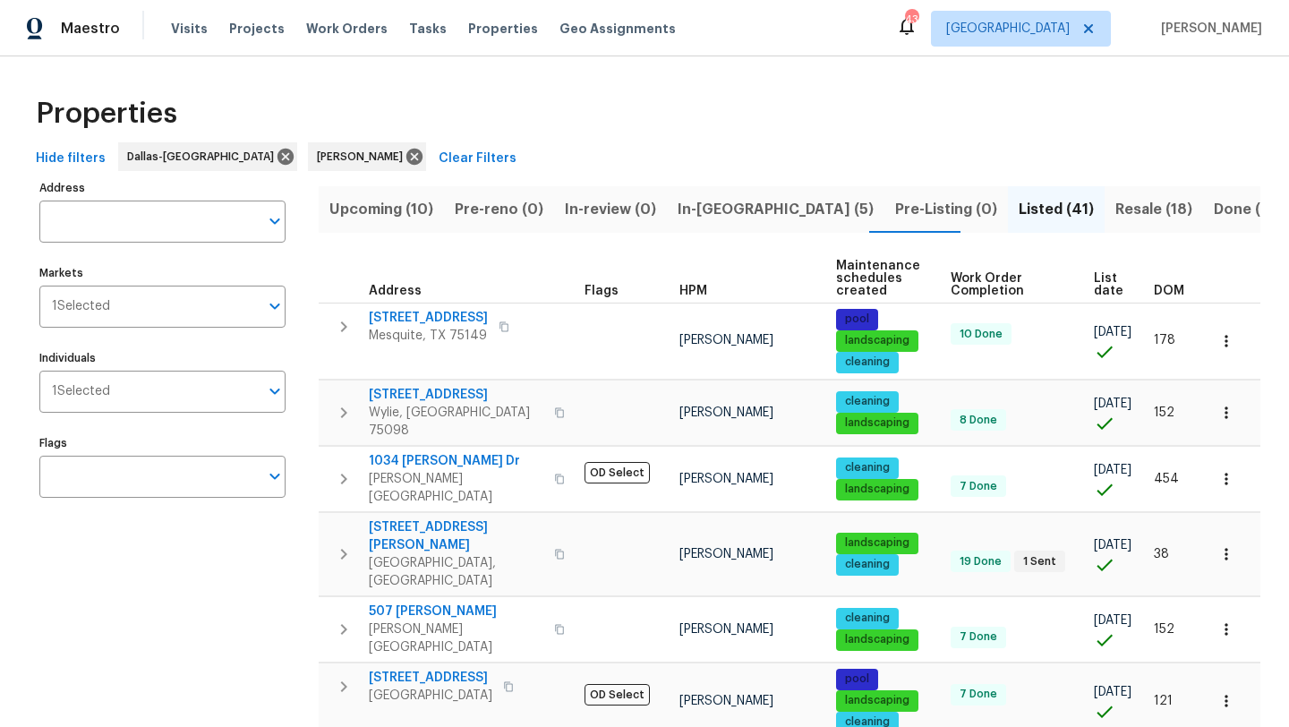
click at [387, 208] on span "Upcoming (10)" at bounding box center [381, 209] width 104 height 25
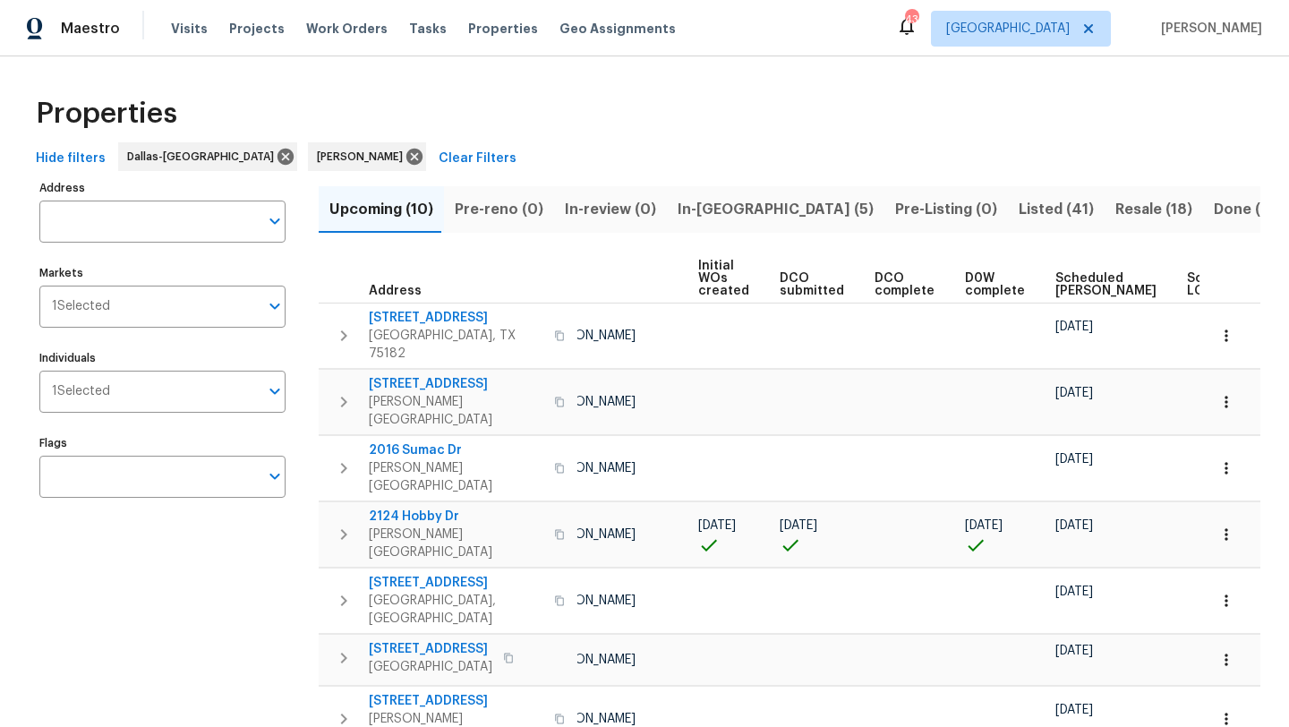
scroll to position [0, 197]
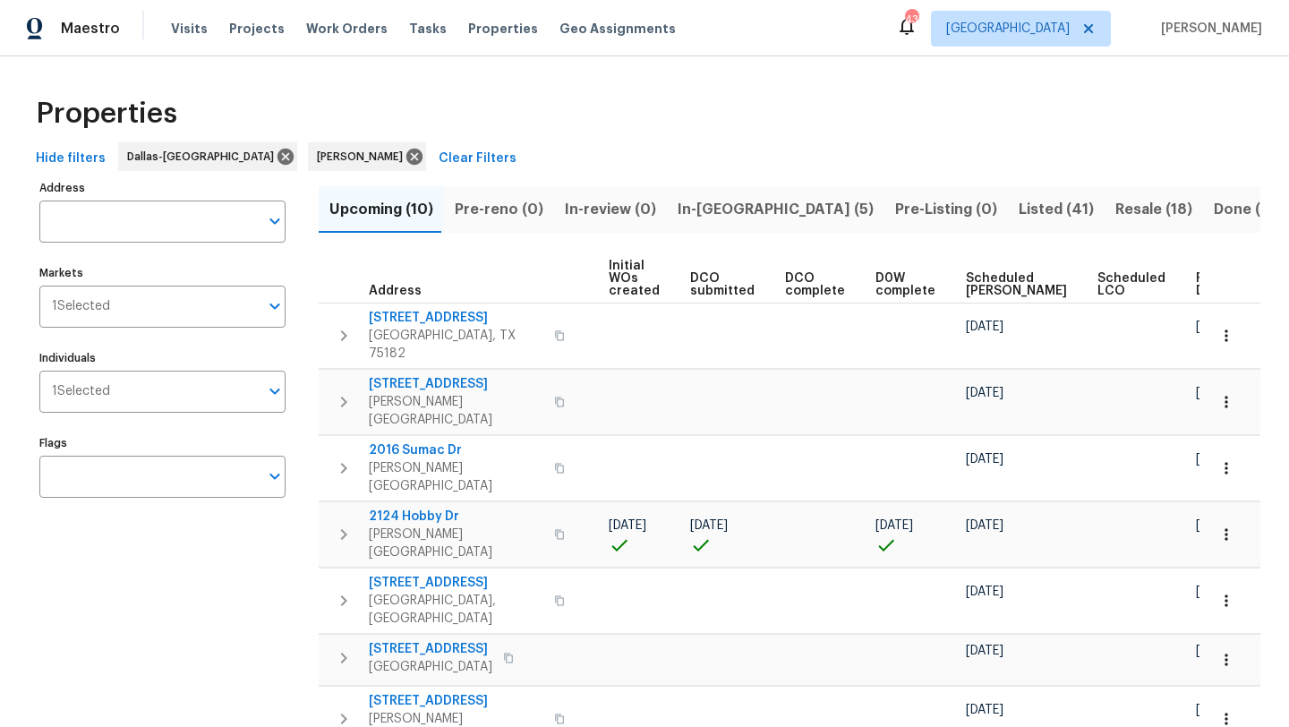
click at [968, 283] on span "Scheduled COE" at bounding box center [1016, 284] width 101 height 25
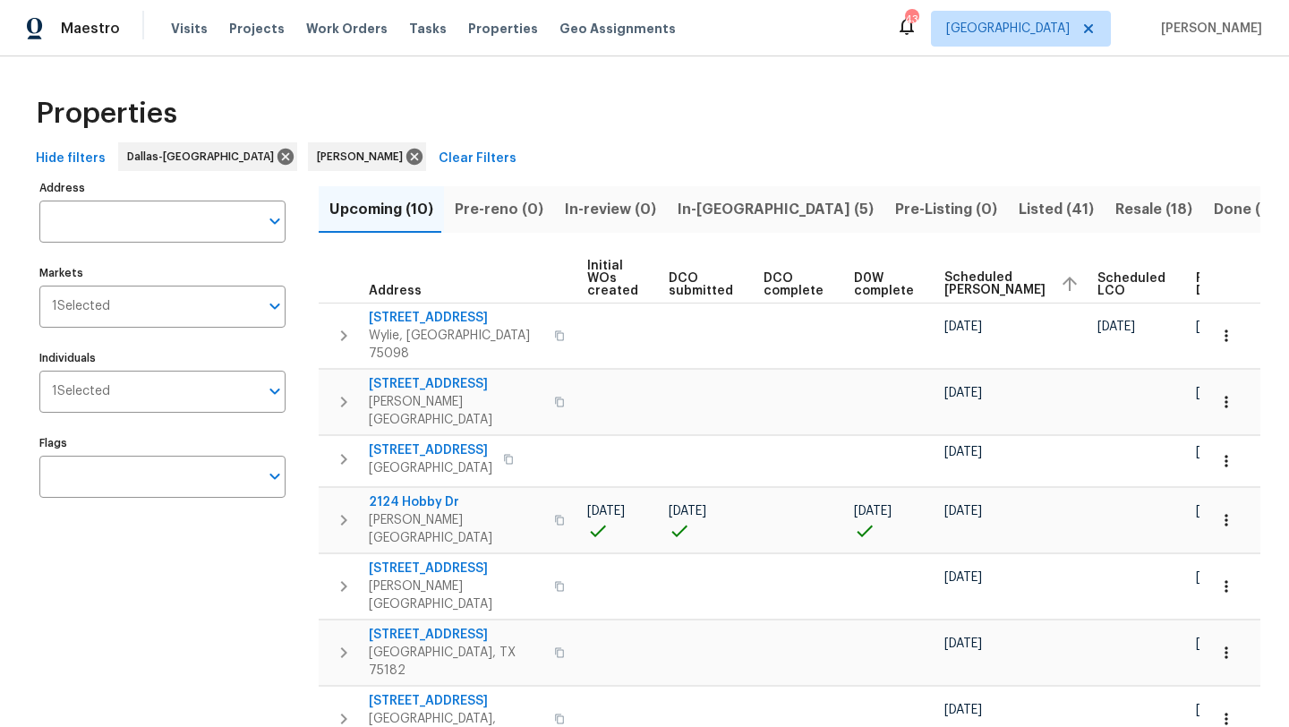
click at [718, 209] on span "In-[GEOGRAPHIC_DATA] (5)" at bounding box center [776, 209] width 196 height 25
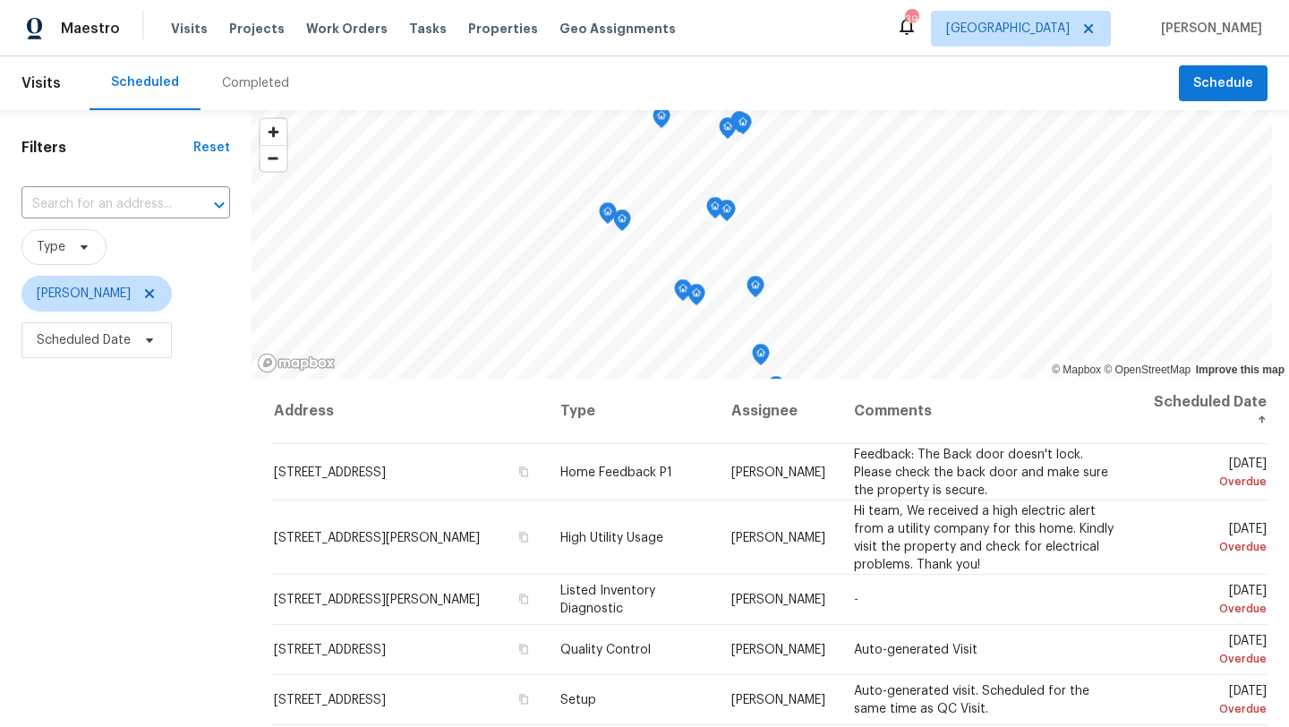
scroll to position [233, 0]
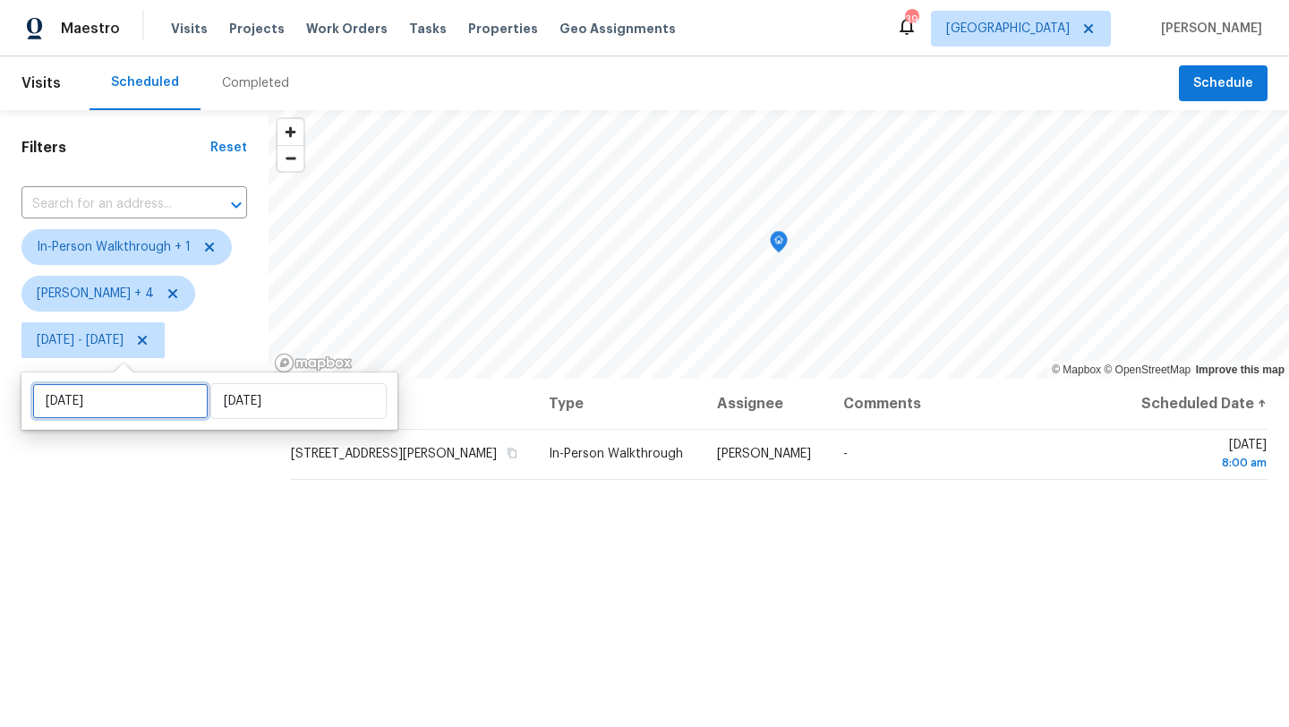
click at [94, 409] on input "[DATE]" at bounding box center [120, 401] width 176 height 36
select select "7"
select select "2025"
select select "8"
select select "2025"
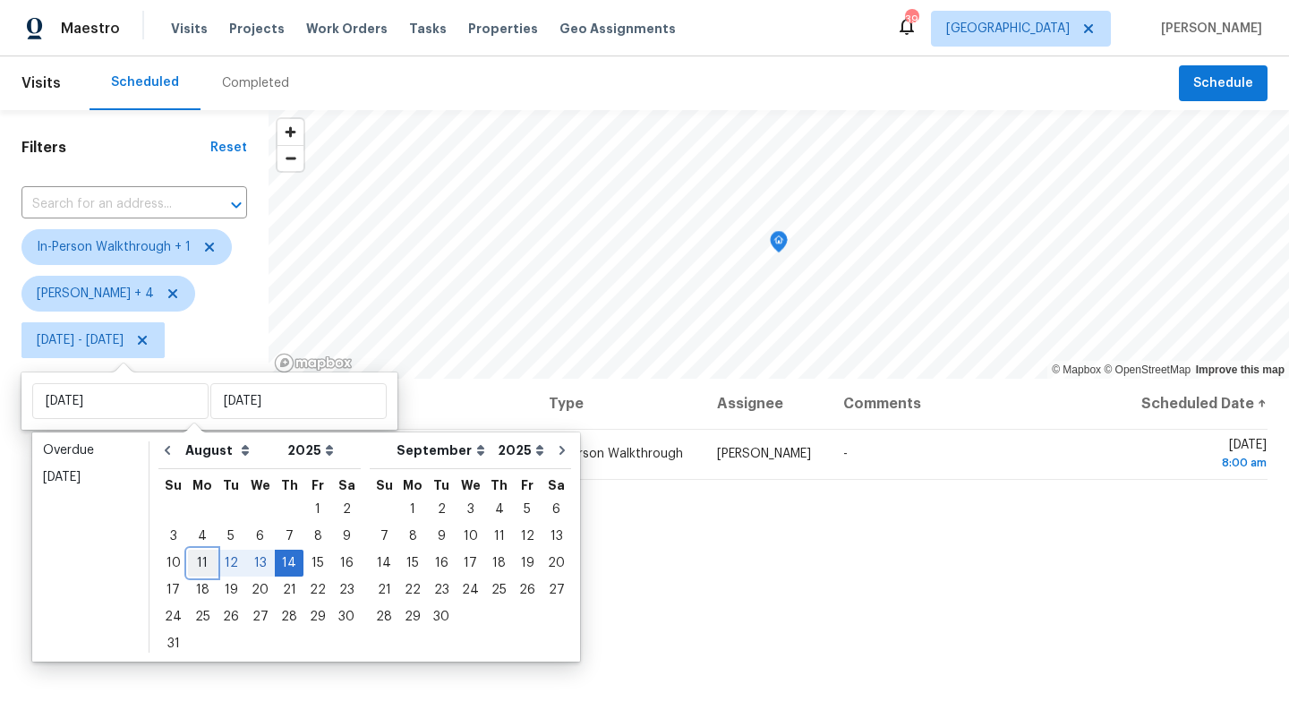
click at [199, 559] on div "11" at bounding box center [202, 562] width 29 height 25
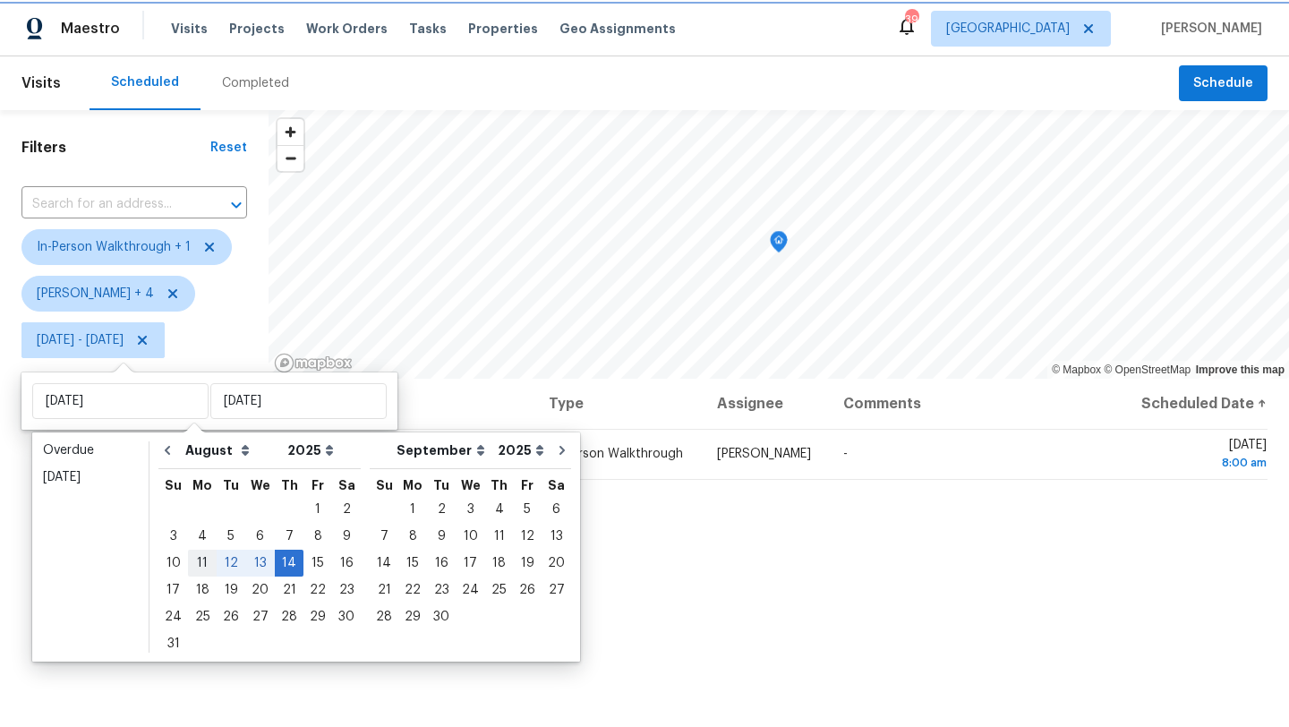
type input "[DATE]"
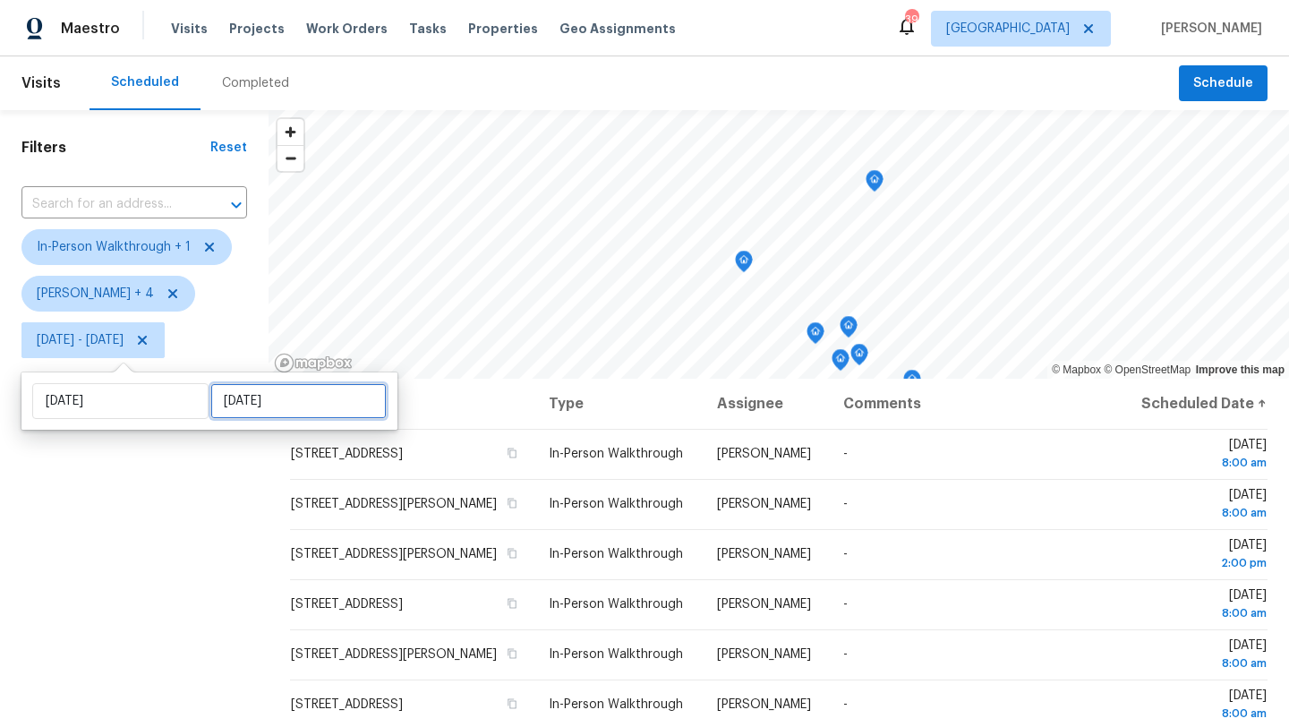
click at [257, 399] on input "[DATE]" at bounding box center [298, 401] width 176 height 36
select select "7"
select select "2025"
select select "8"
select select "2025"
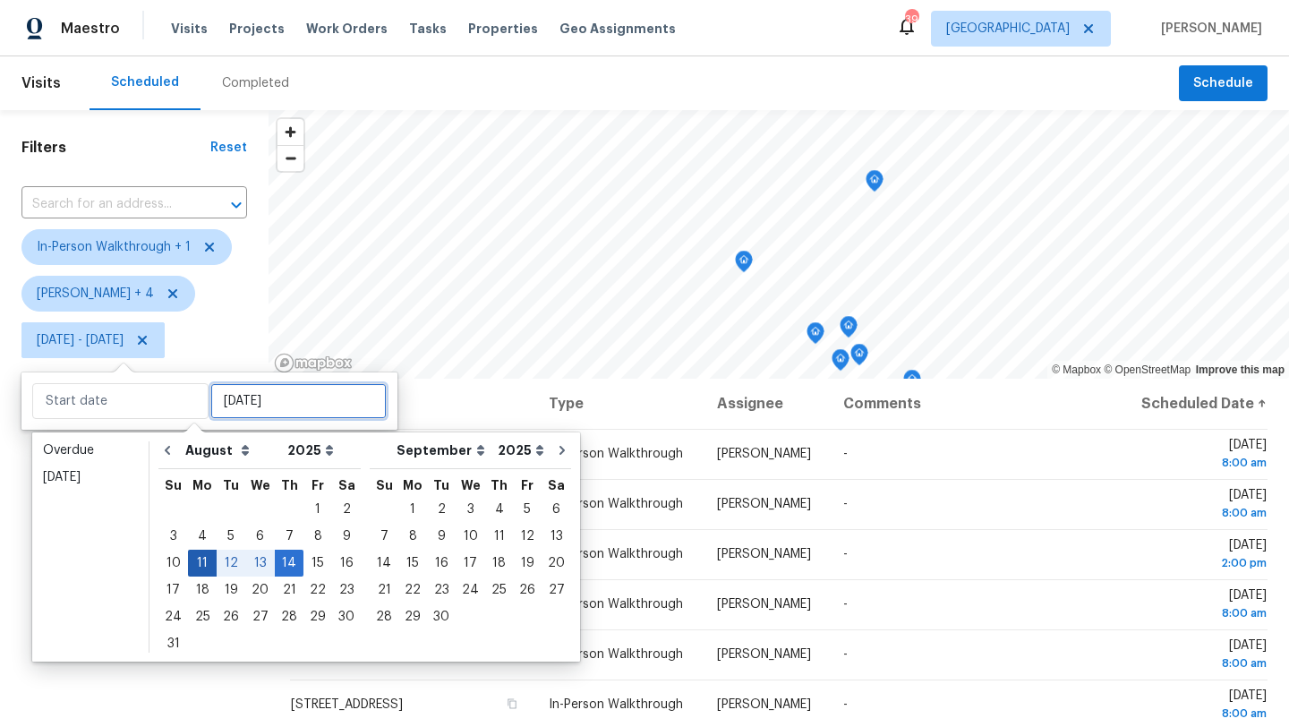
type input "[DATE]"
click at [200, 562] on div "11" at bounding box center [202, 562] width 29 height 25
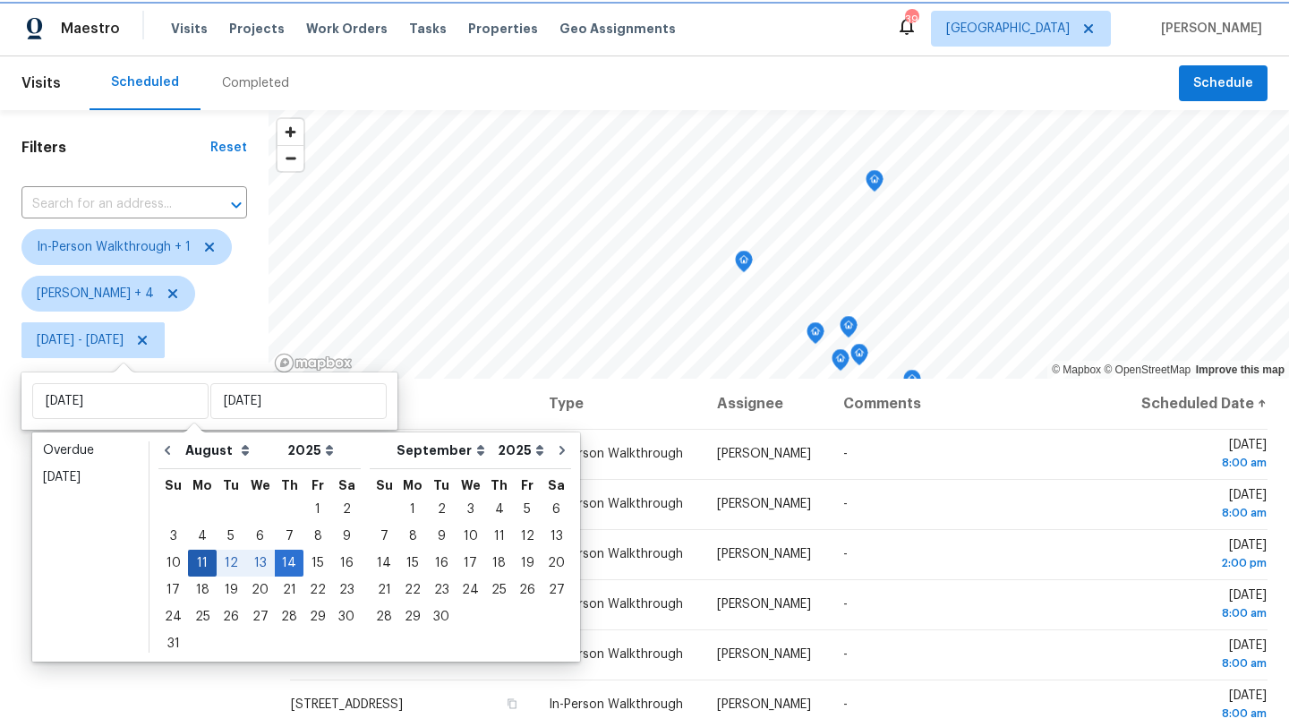
type input "[DATE]"
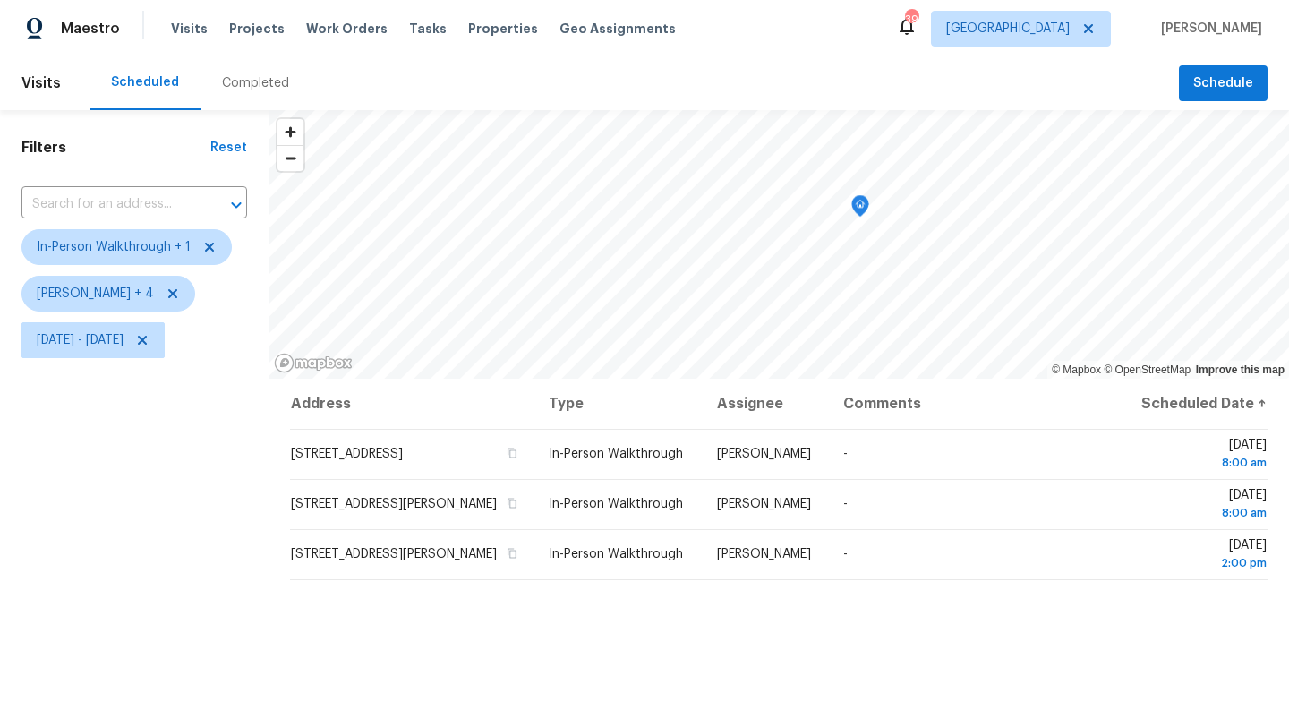
click at [192, 562] on div "Filters Reset ​ In-Person Walkthrough + 1 [PERSON_NAME] + 4 [DATE] - [DATE]" at bounding box center [134, 535] width 268 height 850
